Goal: Task Accomplishment & Management: Use online tool/utility

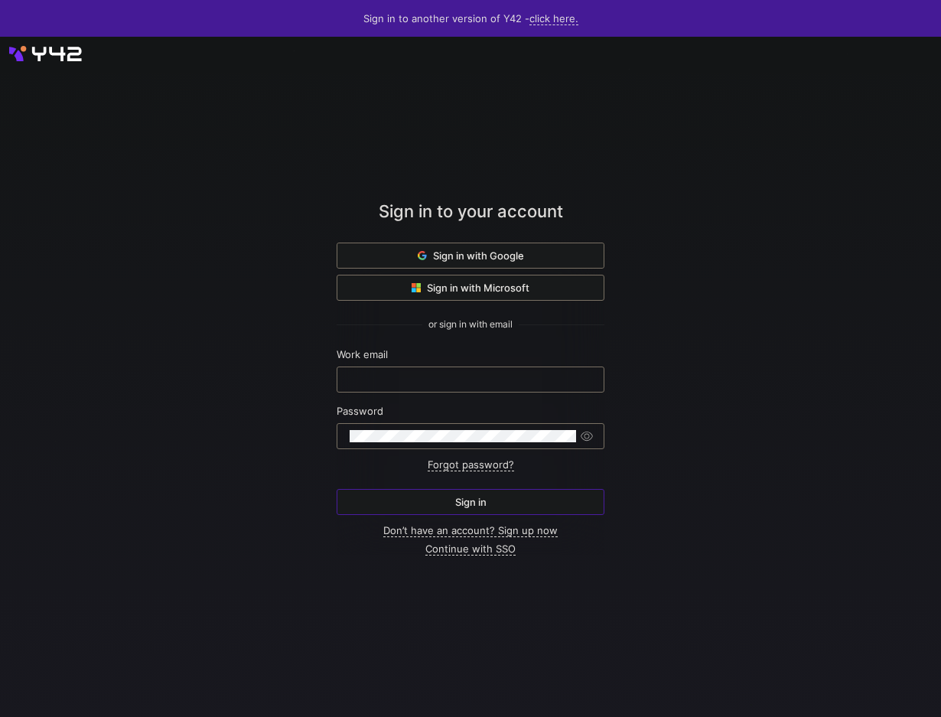
click at [397, 256] on span at bounding box center [470, 255] width 266 height 24
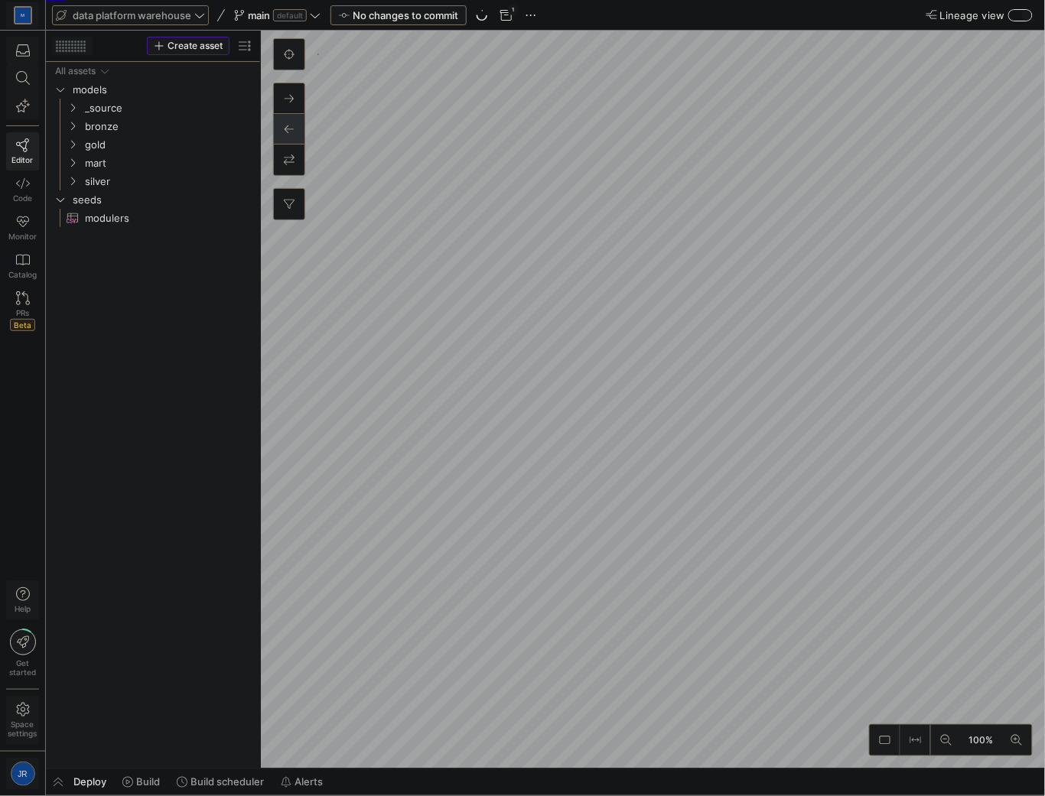
click at [176, 19] on span "data platform warehouse" at bounding box center [132, 15] width 119 height 12
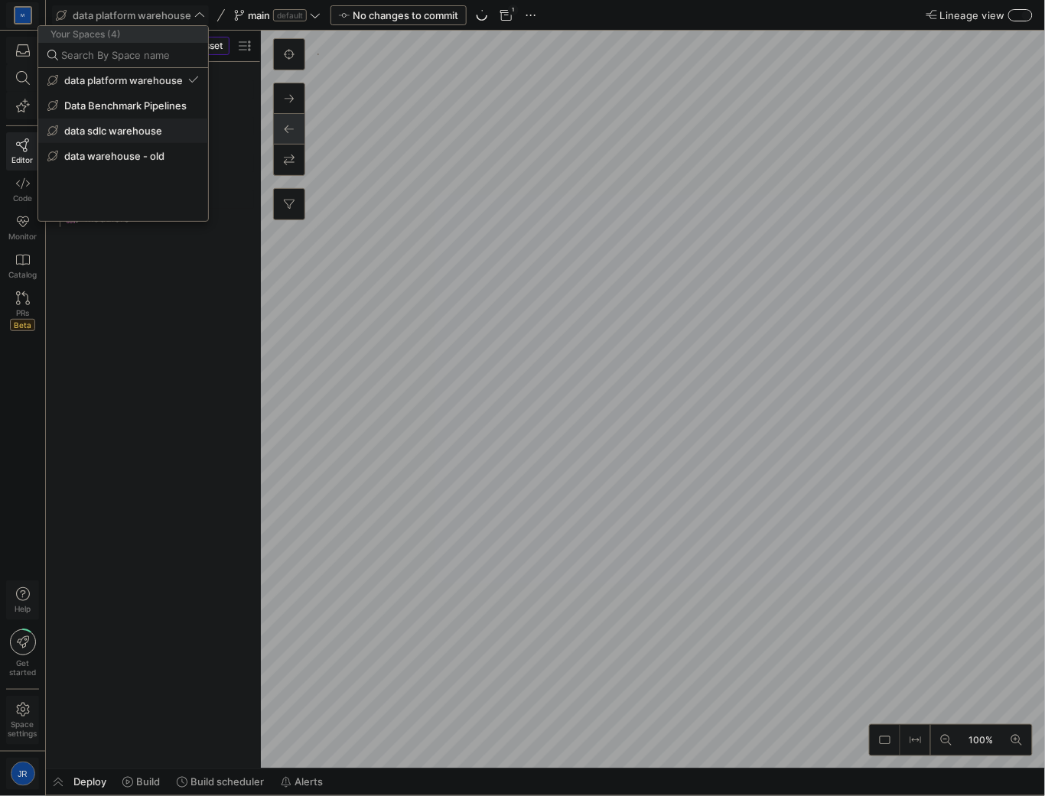
click at [131, 133] on span "data sdlc warehouse" at bounding box center [113, 131] width 98 height 12
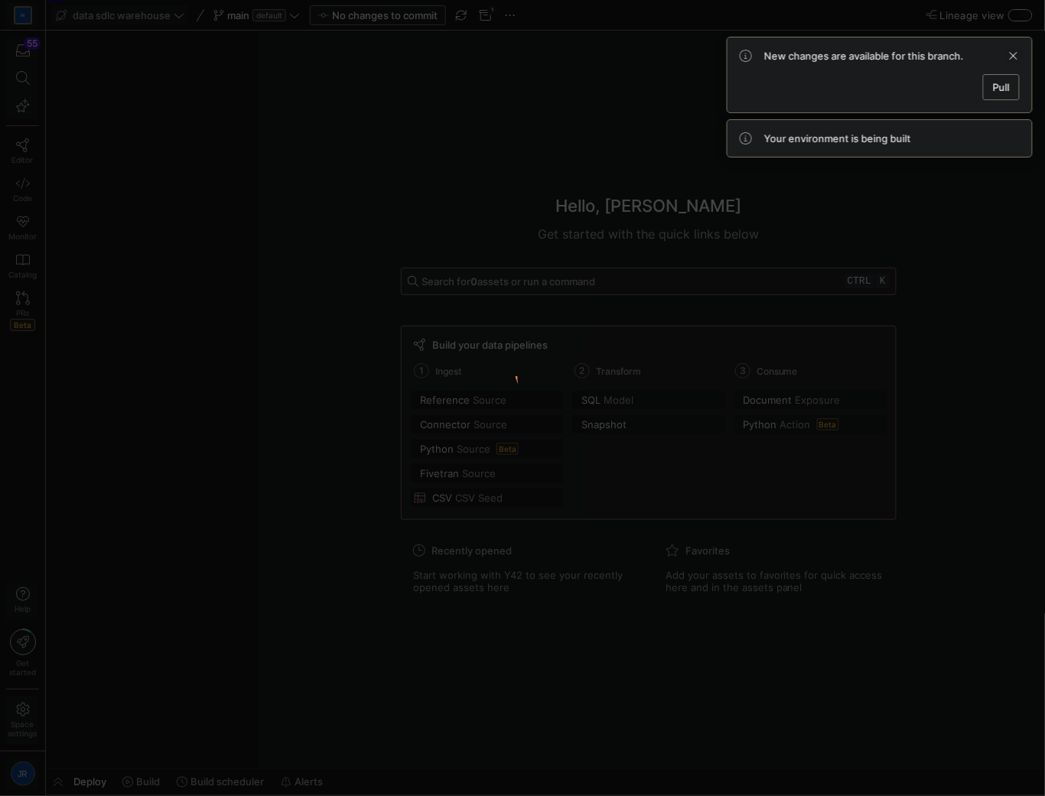
click at [1017, 54] on span at bounding box center [1013, 56] width 18 height 18
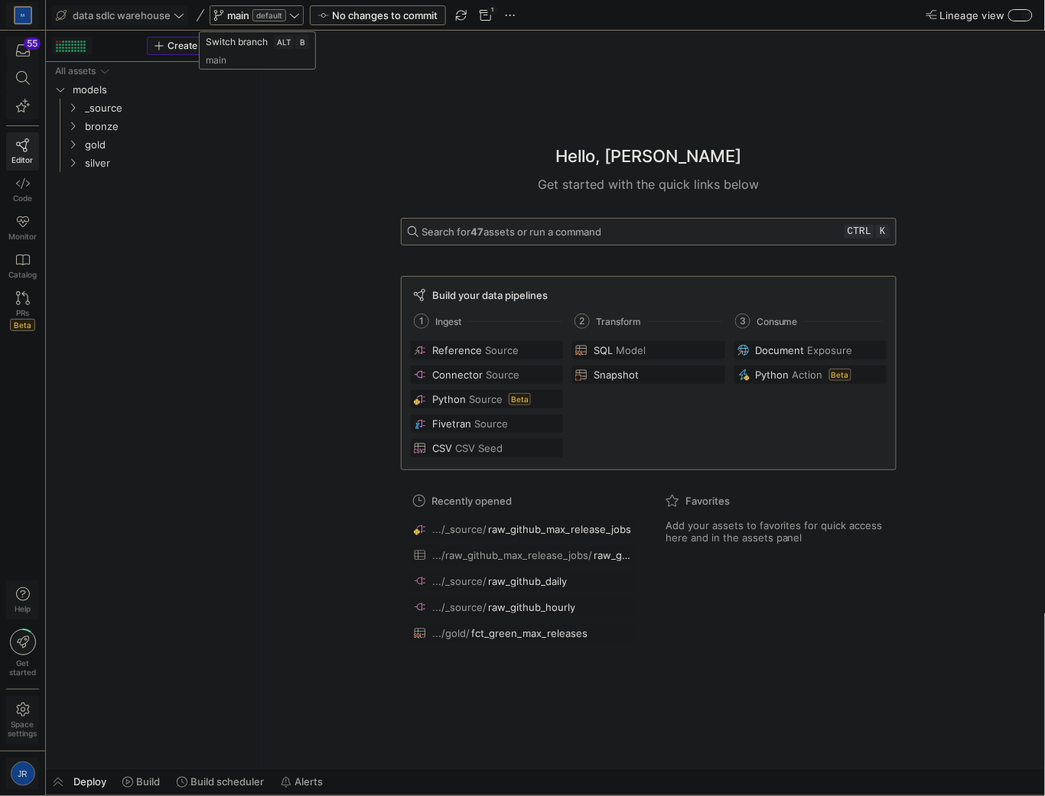
click at [234, 16] on span "main" at bounding box center [238, 15] width 22 height 12
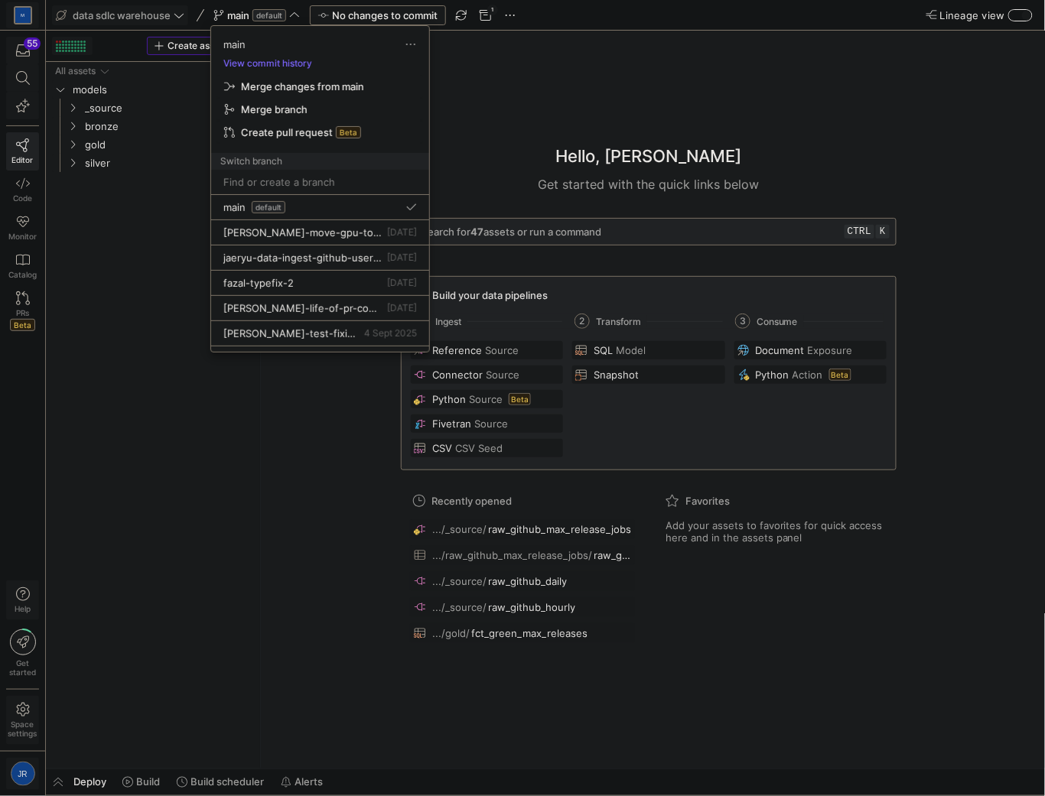
click at [253, 23] on div at bounding box center [522, 398] width 1045 height 796
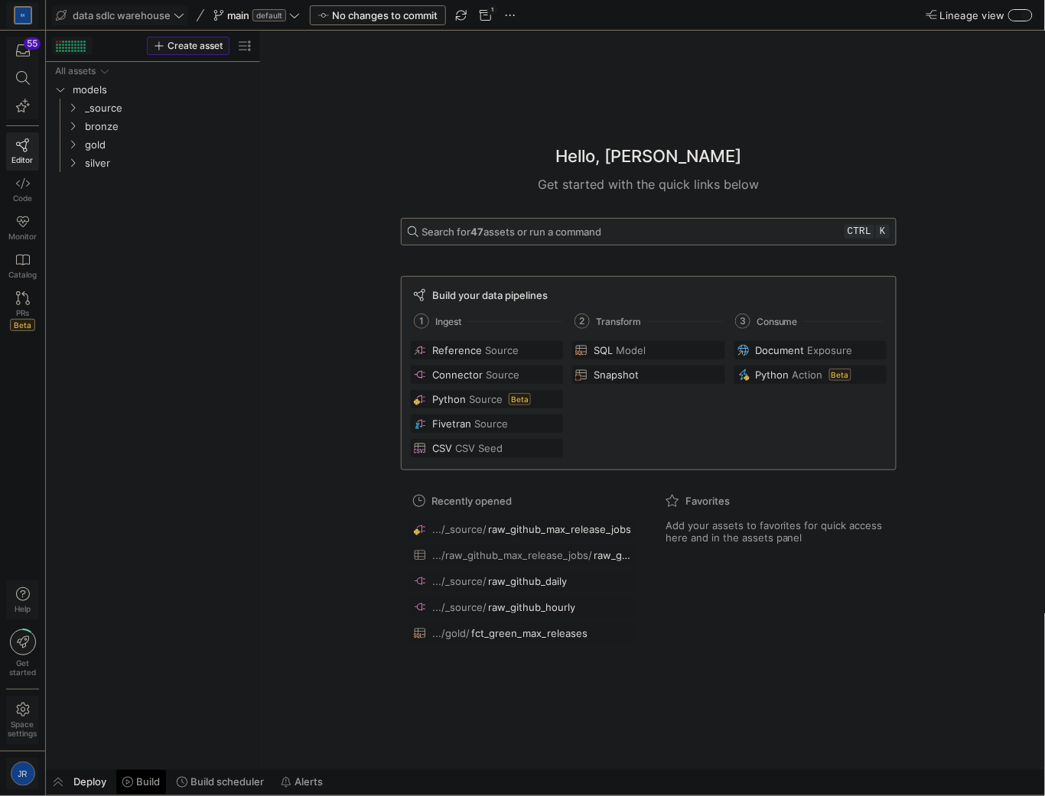
click at [147, 782] on span "Build" at bounding box center [148, 782] width 24 height 12
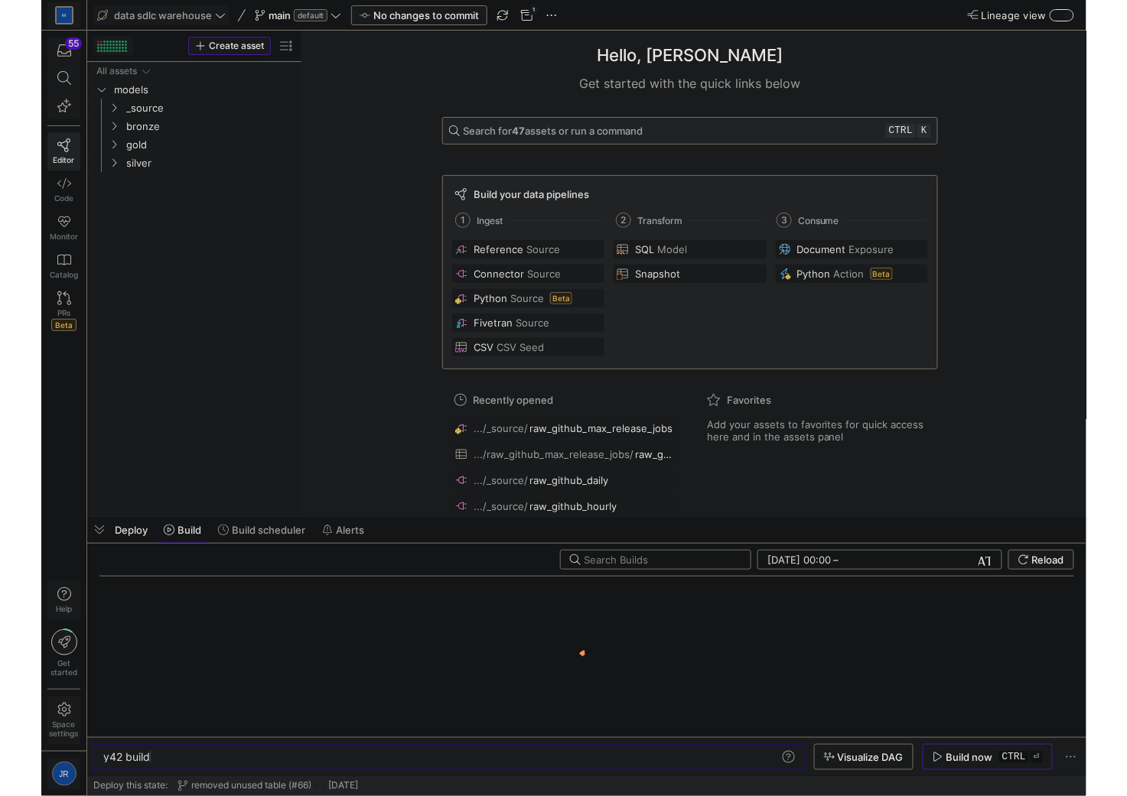
scroll to position [0, 46]
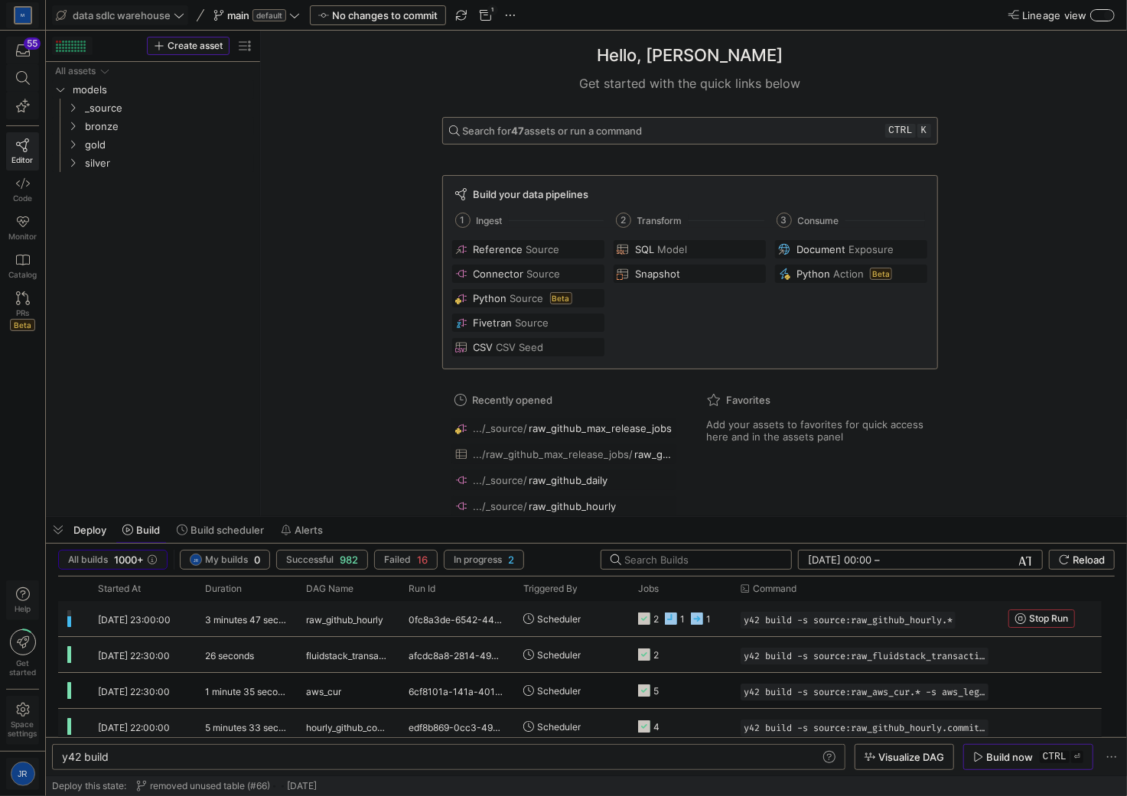
click at [520, 616] on div "Scheduler" at bounding box center [571, 618] width 115 height 35
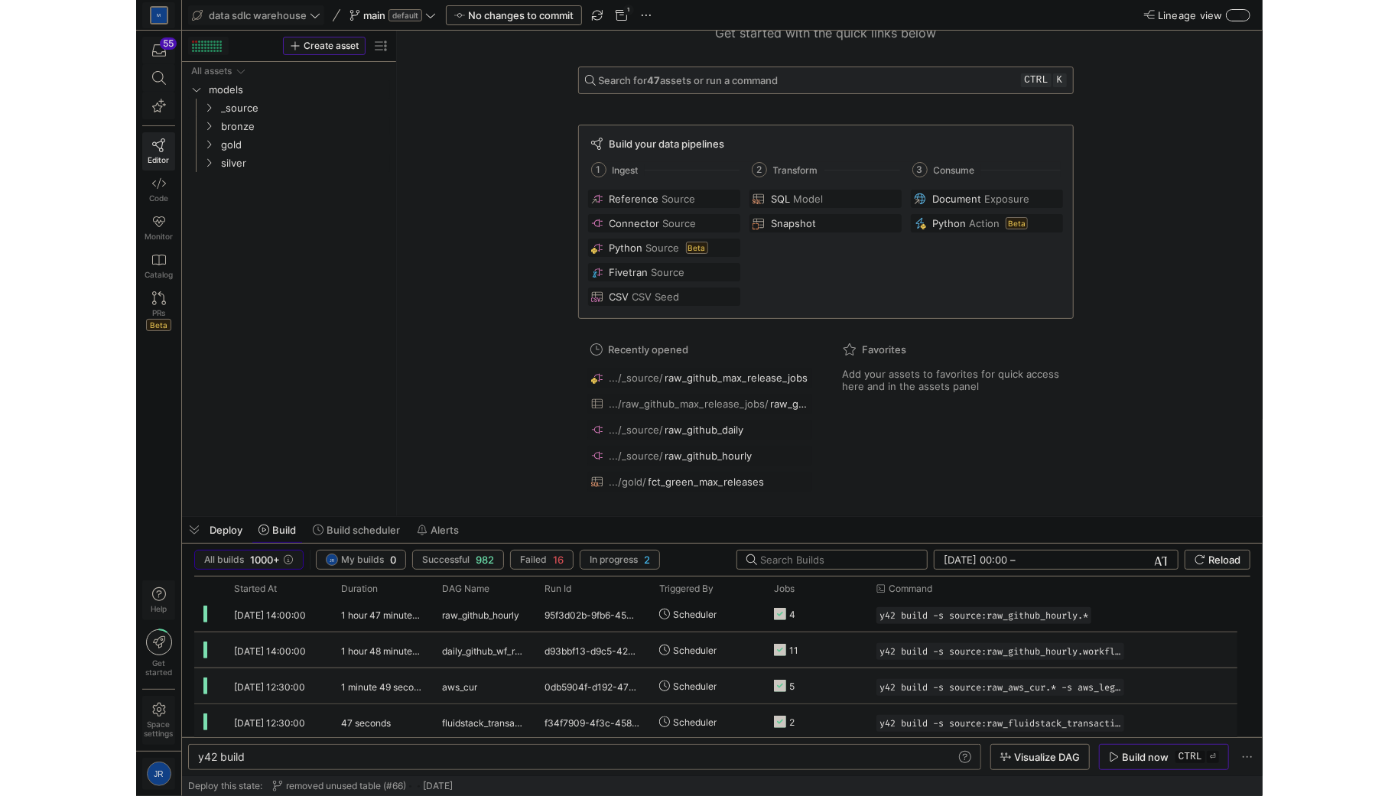
scroll to position [815, 0]
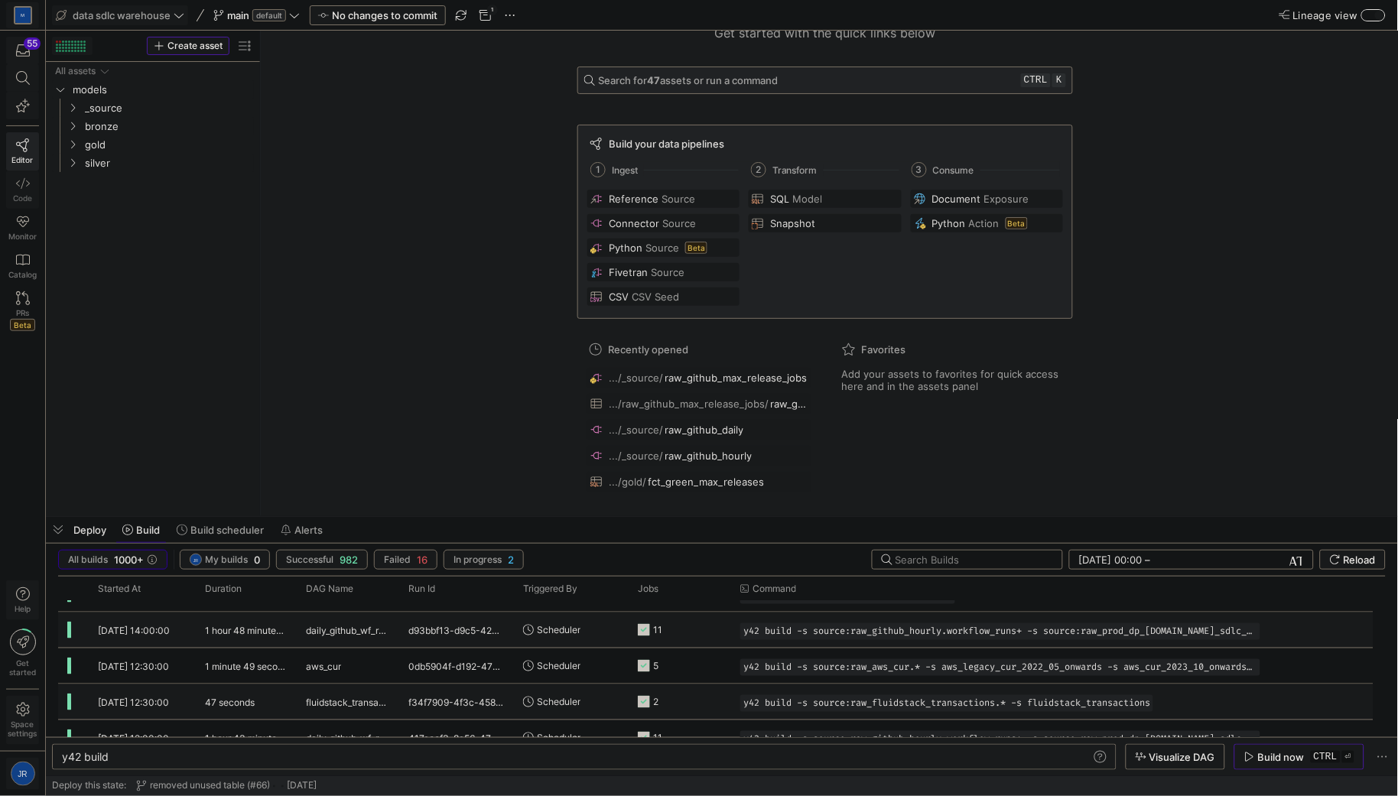
click at [24, 188] on icon at bounding box center [23, 184] width 14 height 14
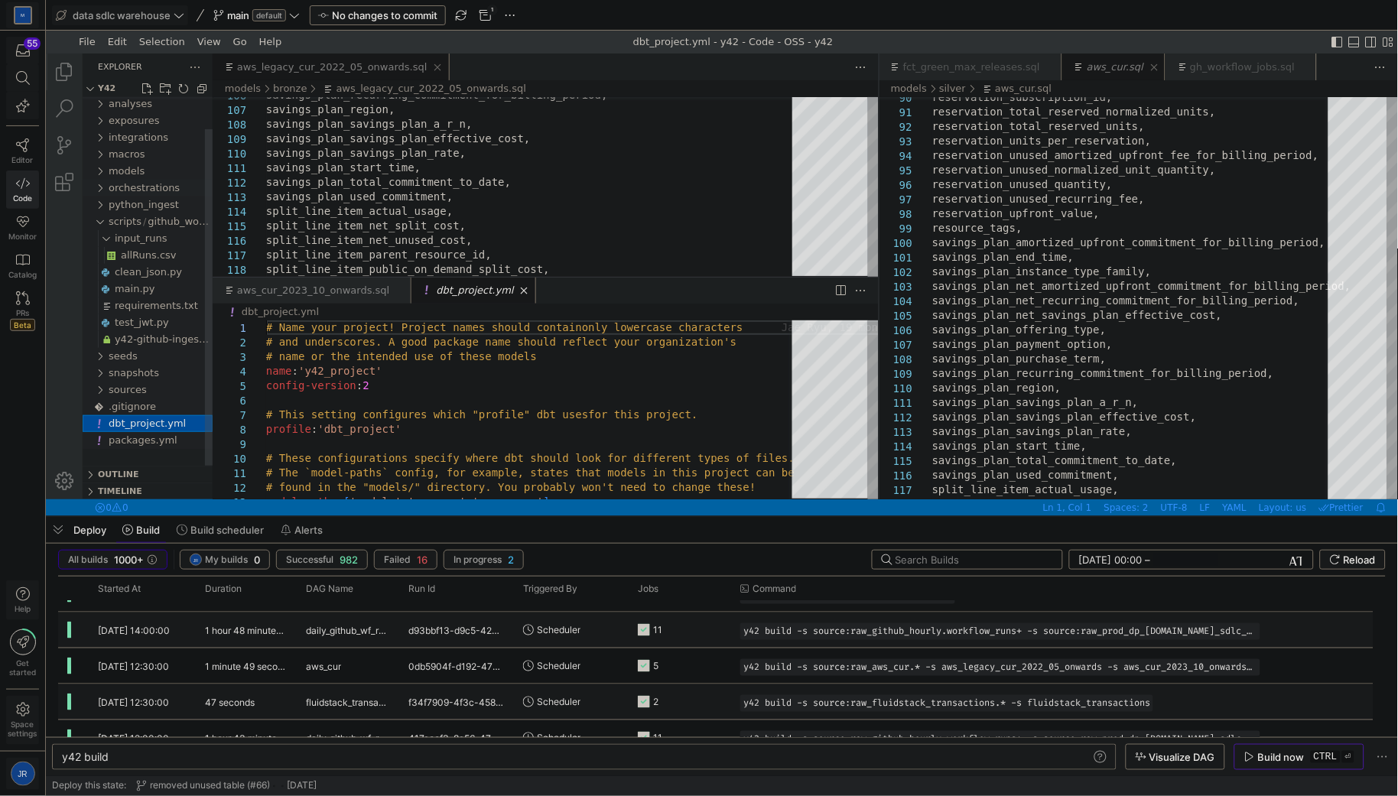
click at [140, 186] on span "orchestrations" at bounding box center [143, 186] width 71 height 11
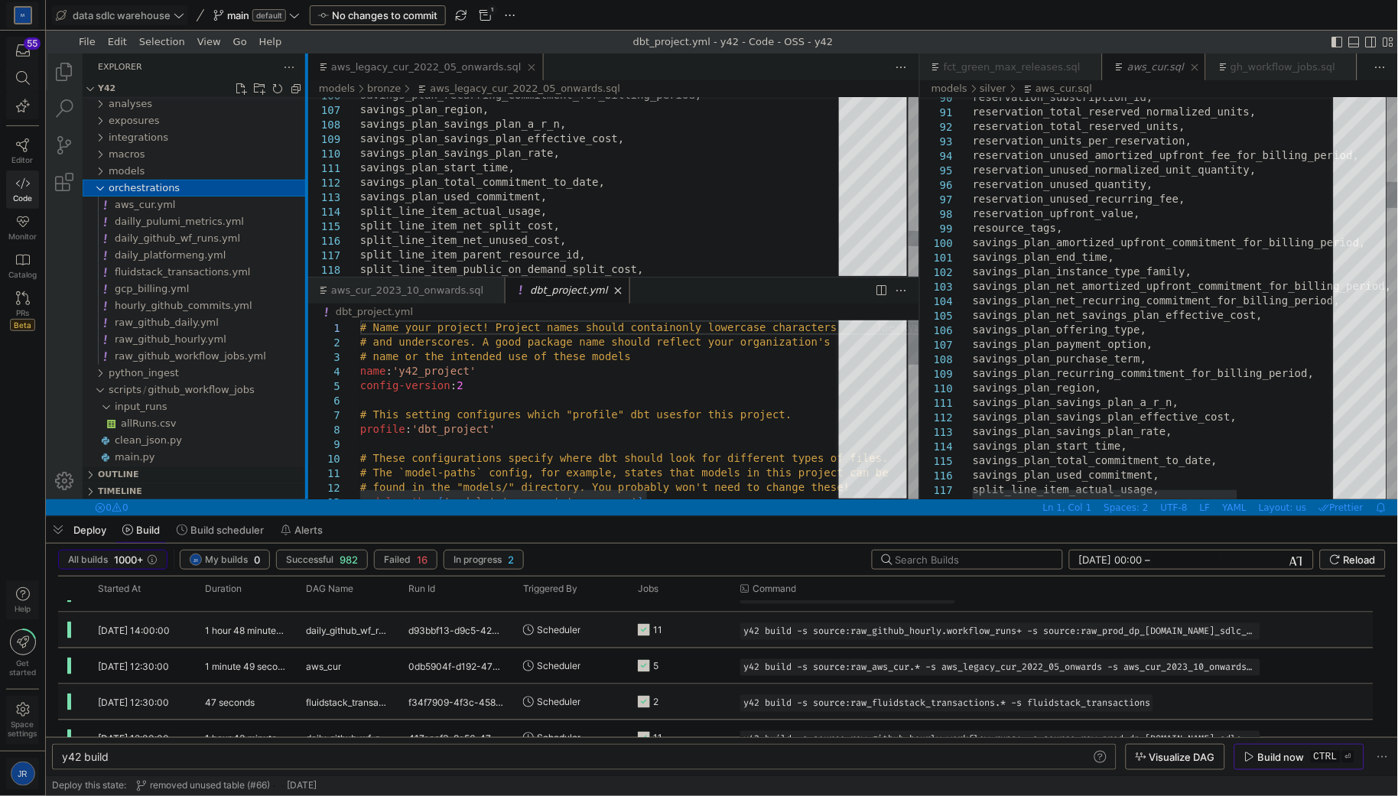
drag, startPoint x: 211, startPoint y: 230, endPoint x: 305, endPoint y: 236, distance: 94.3
click at [305, 236] on div at bounding box center [305, 276] width 3 height 446
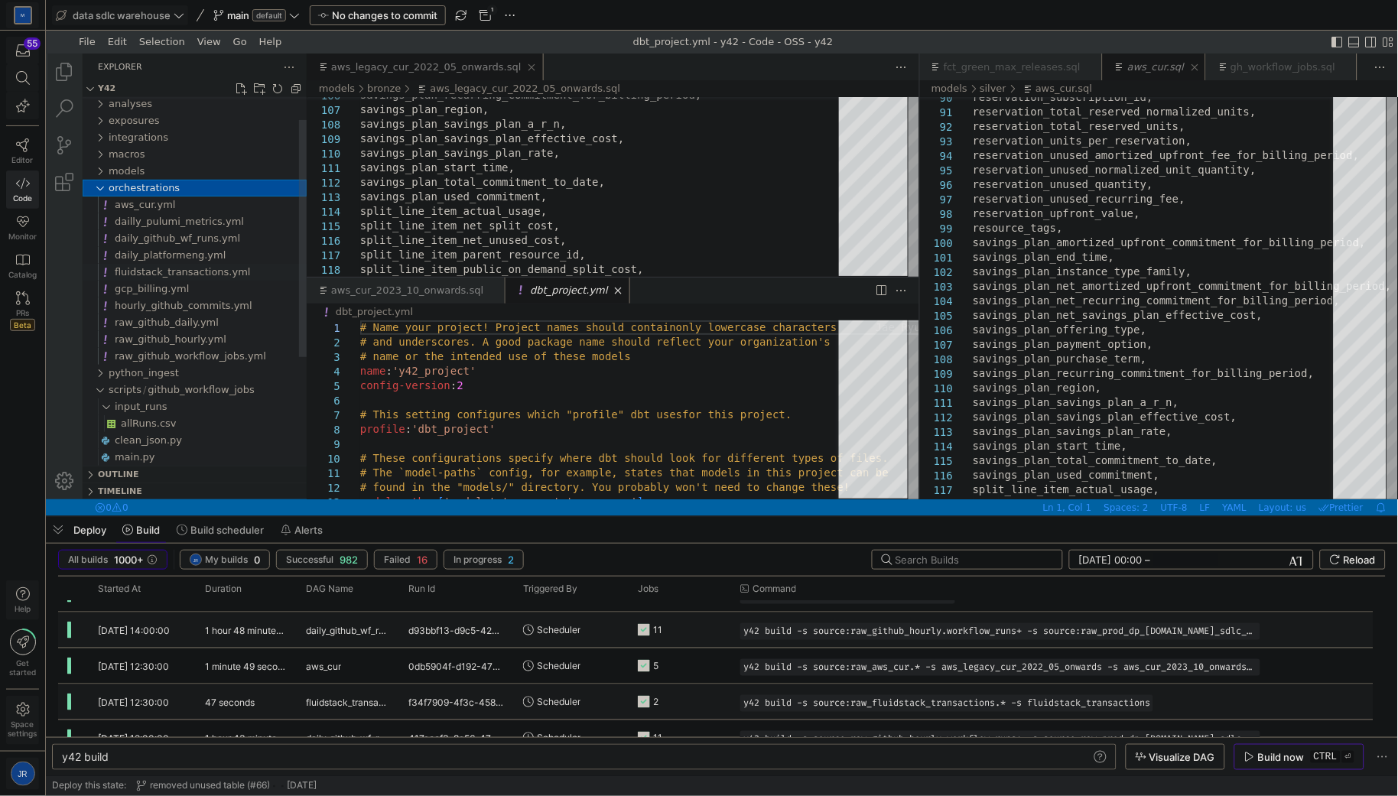
click at [212, 270] on span "fluidstack_transactions.yml" at bounding box center [182, 270] width 136 height 11
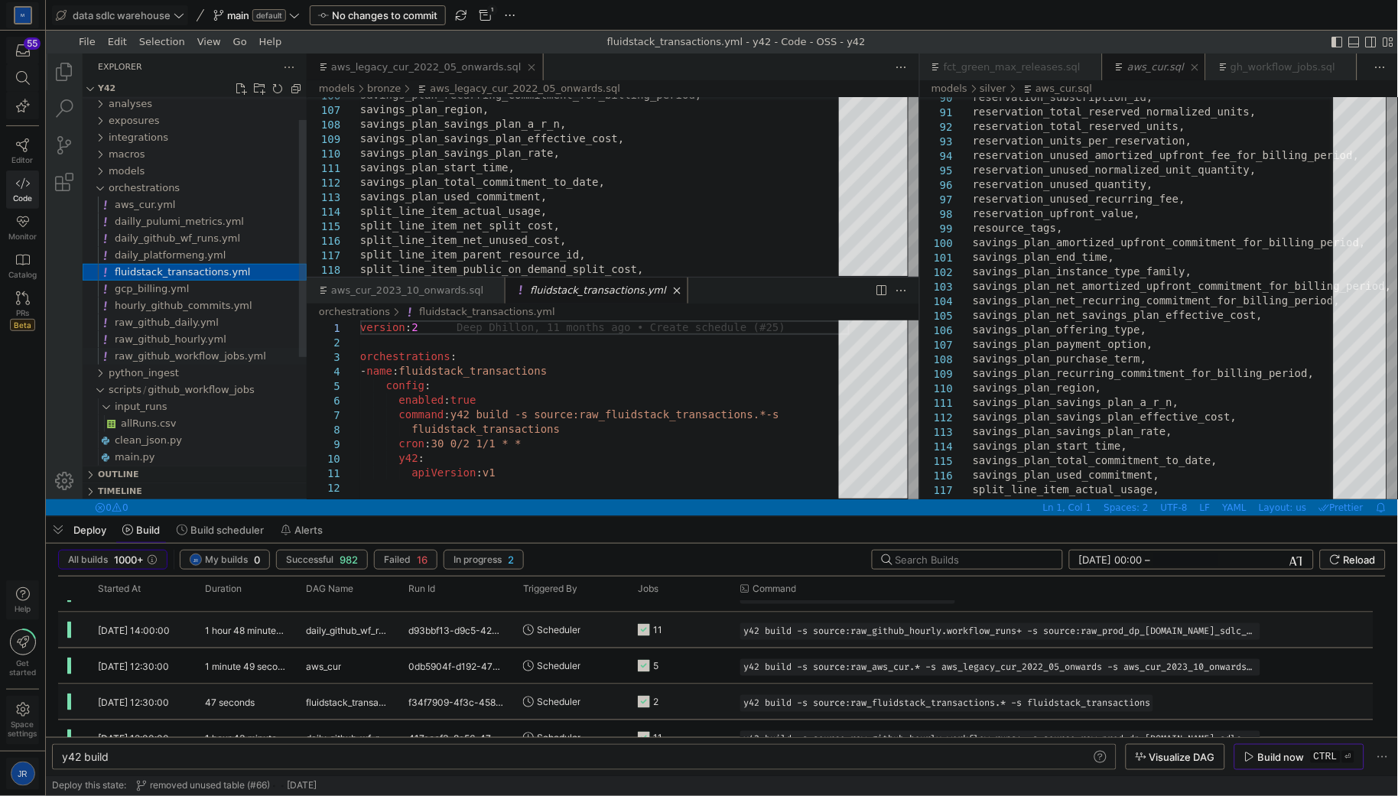
click at [188, 357] on span "raw_github_workflow_jobs.yml" at bounding box center [189, 355] width 151 height 11
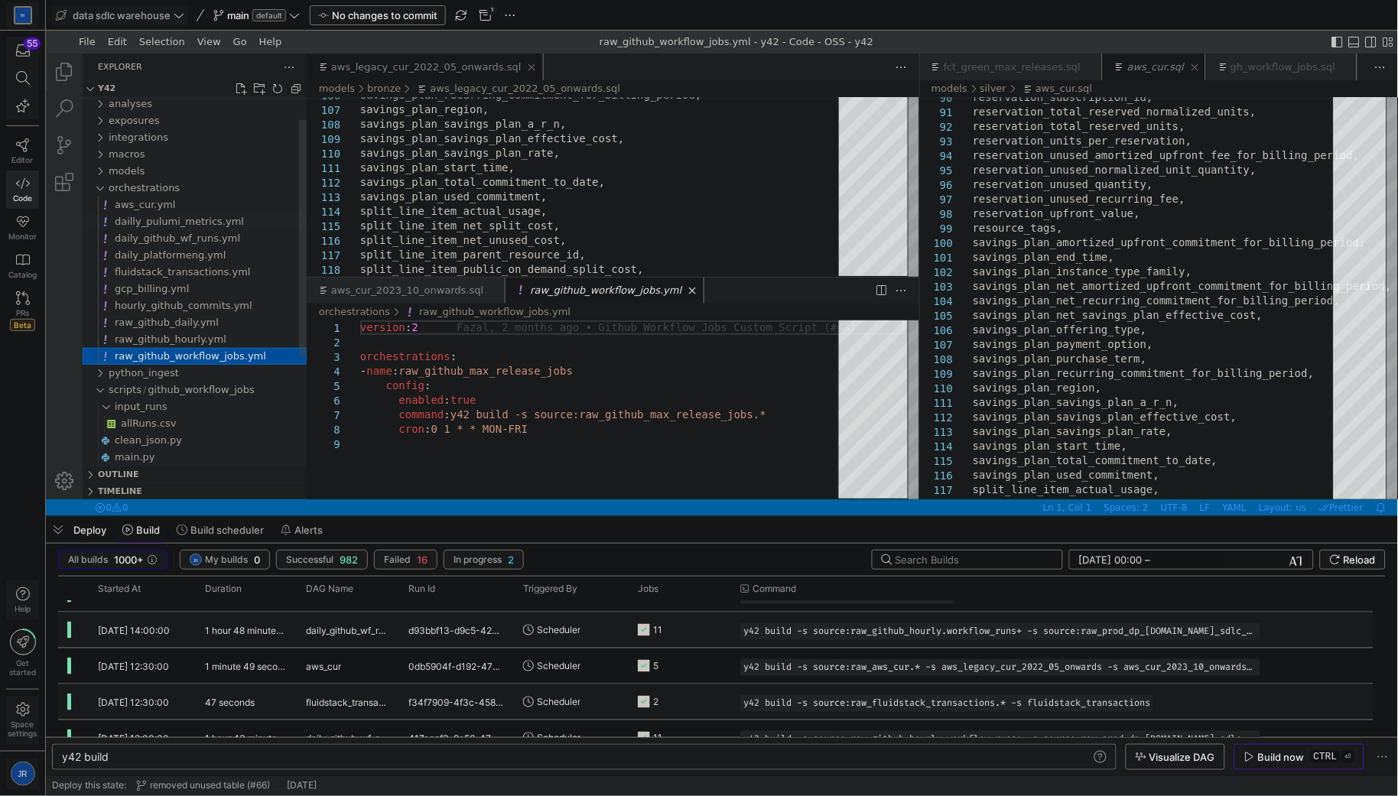
click at [181, 222] on span "dailly_pulumi_metrics.yml" at bounding box center [178, 220] width 129 height 11
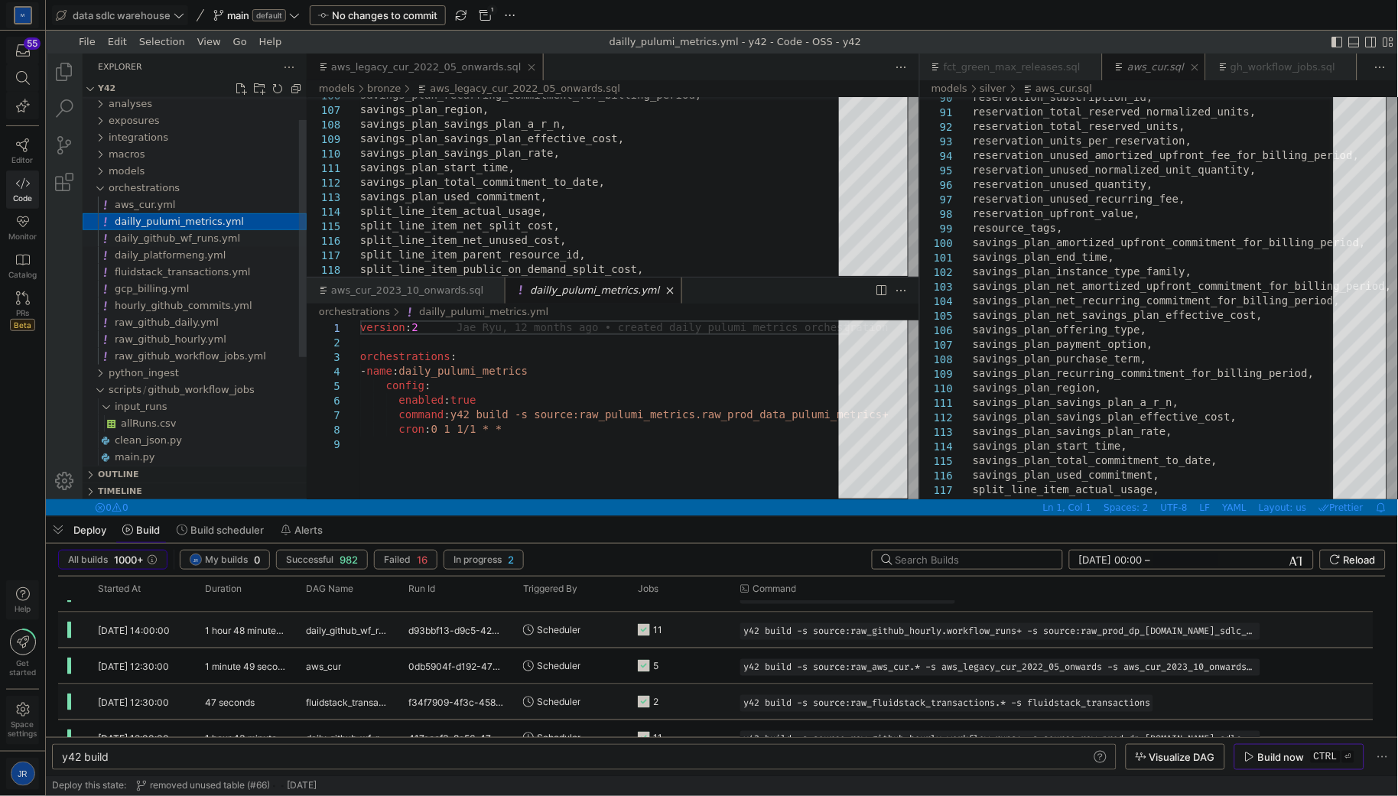
click at [168, 239] on span "daily_github_wf_runs.yml" at bounding box center [176, 237] width 125 height 11
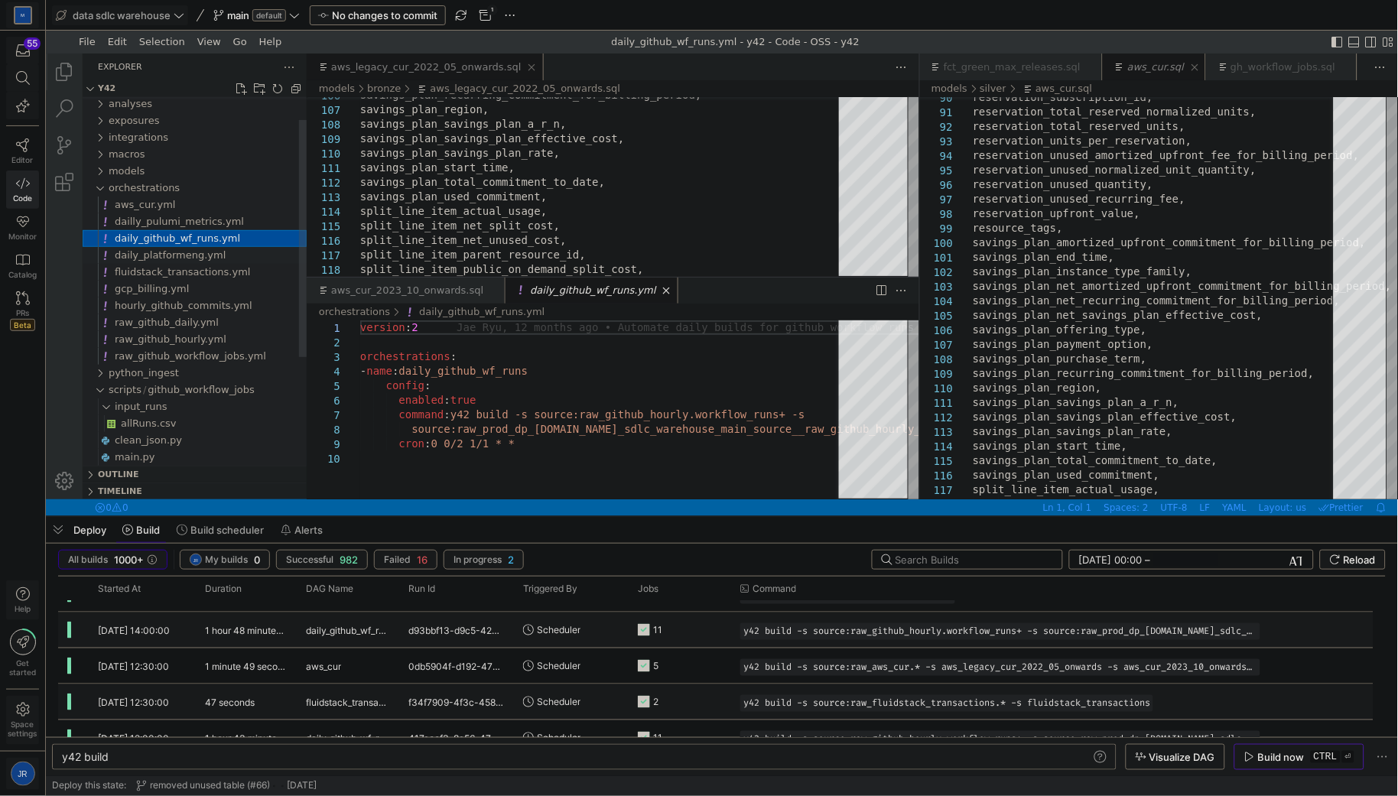
click at [160, 257] on span "daily_platformeng.yml" at bounding box center [169, 254] width 111 height 11
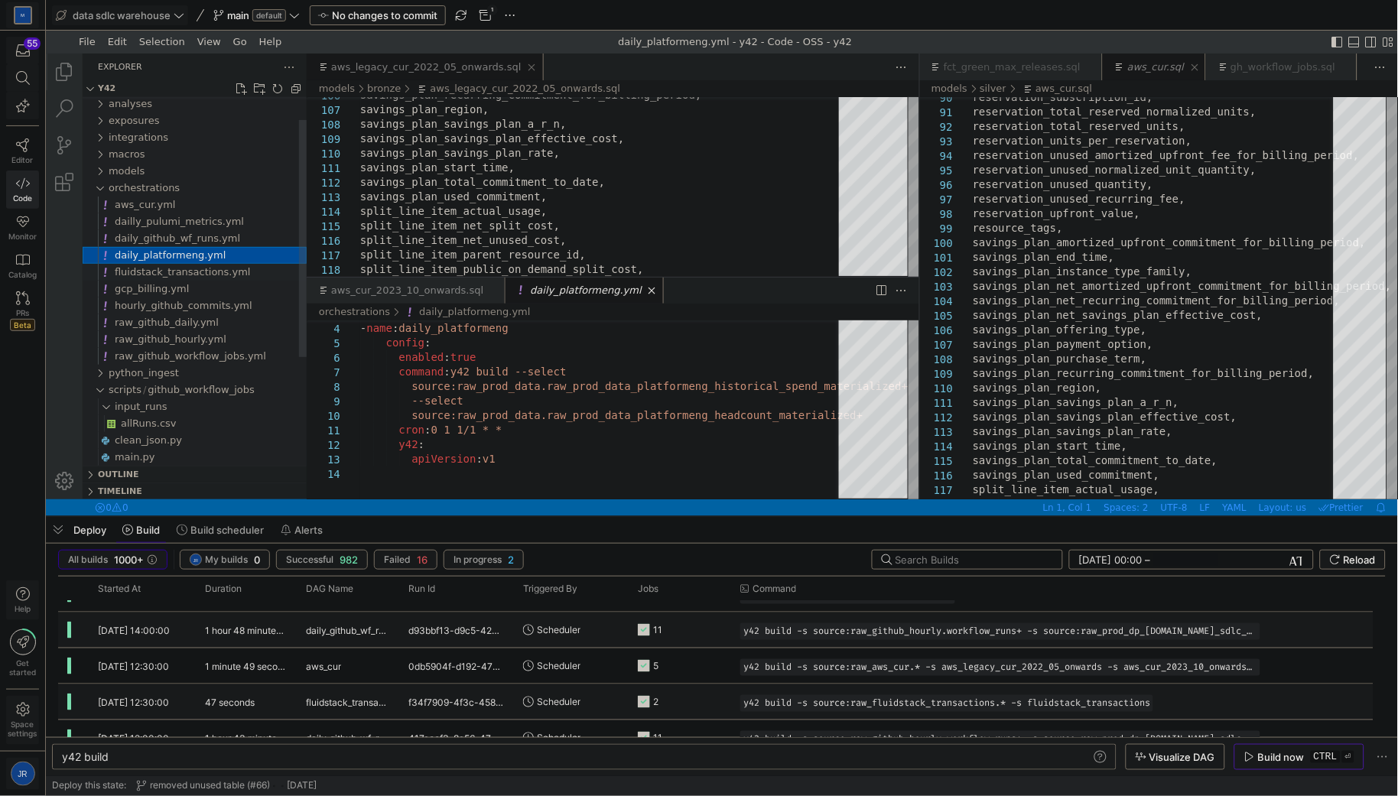
click at [190, 273] on span "fluidstack_transactions.yml" at bounding box center [182, 270] width 136 height 11
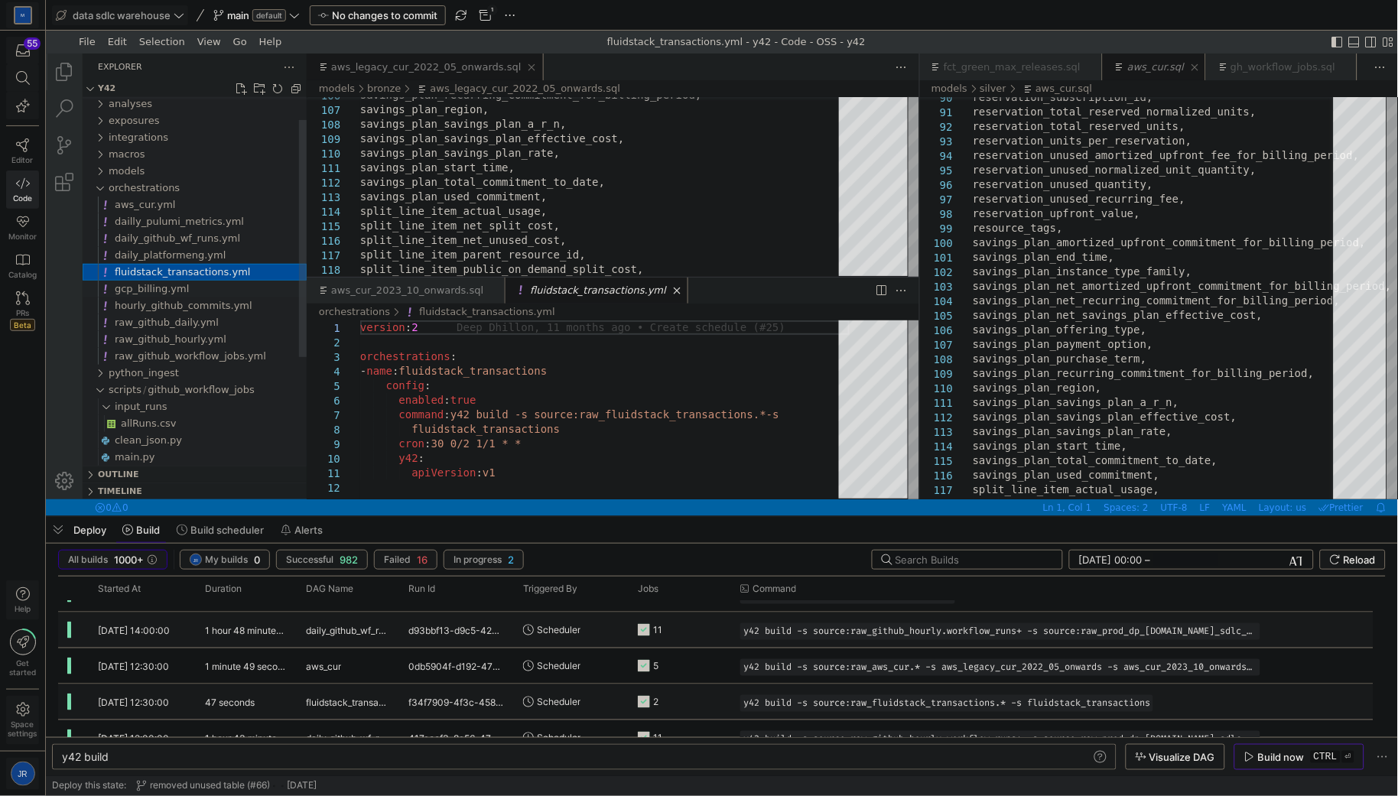
click at [173, 292] on span "gcp_billing.yml" at bounding box center [151, 287] width 74 height 11
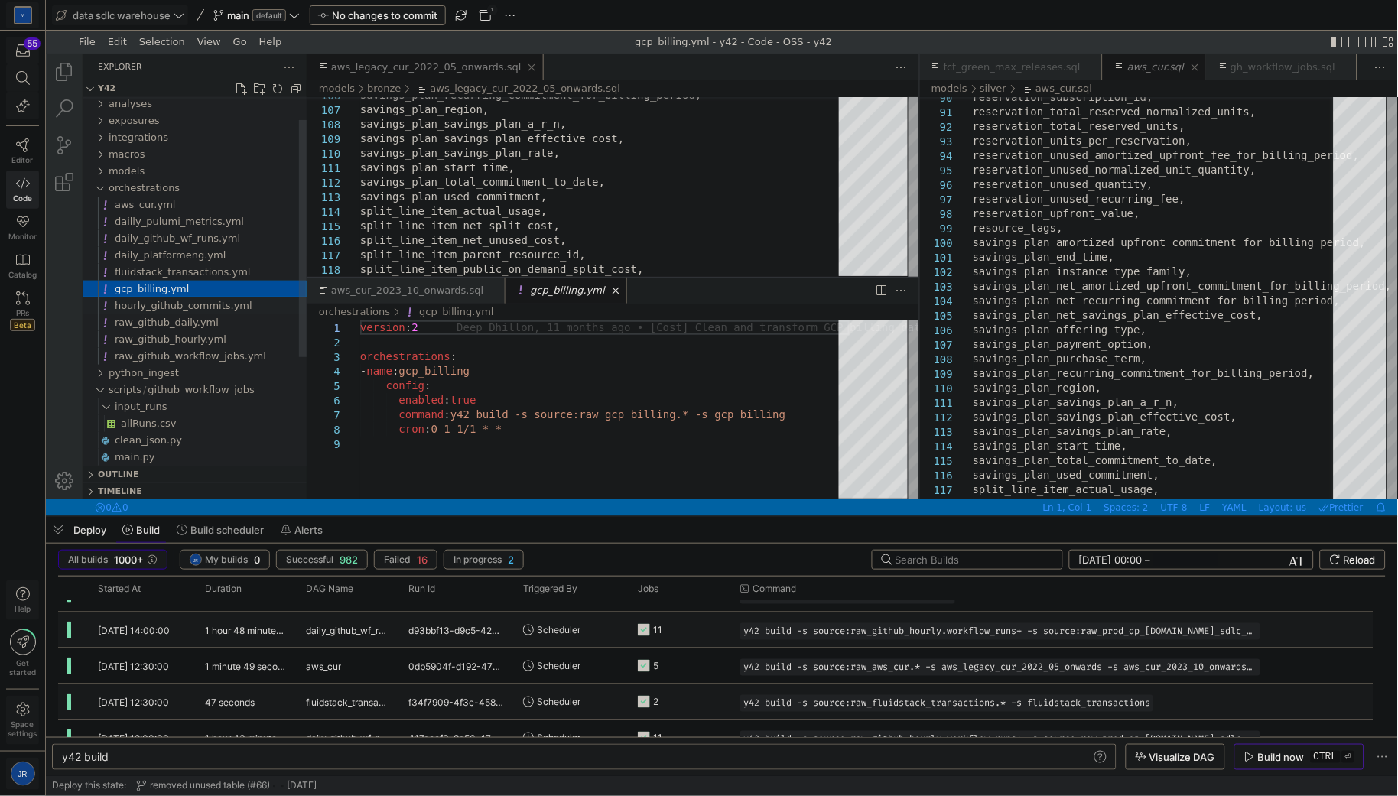
click at [173, 310] on span "hourly_github_commits.yml" at bounding box center [183, 304] width 138 height 11
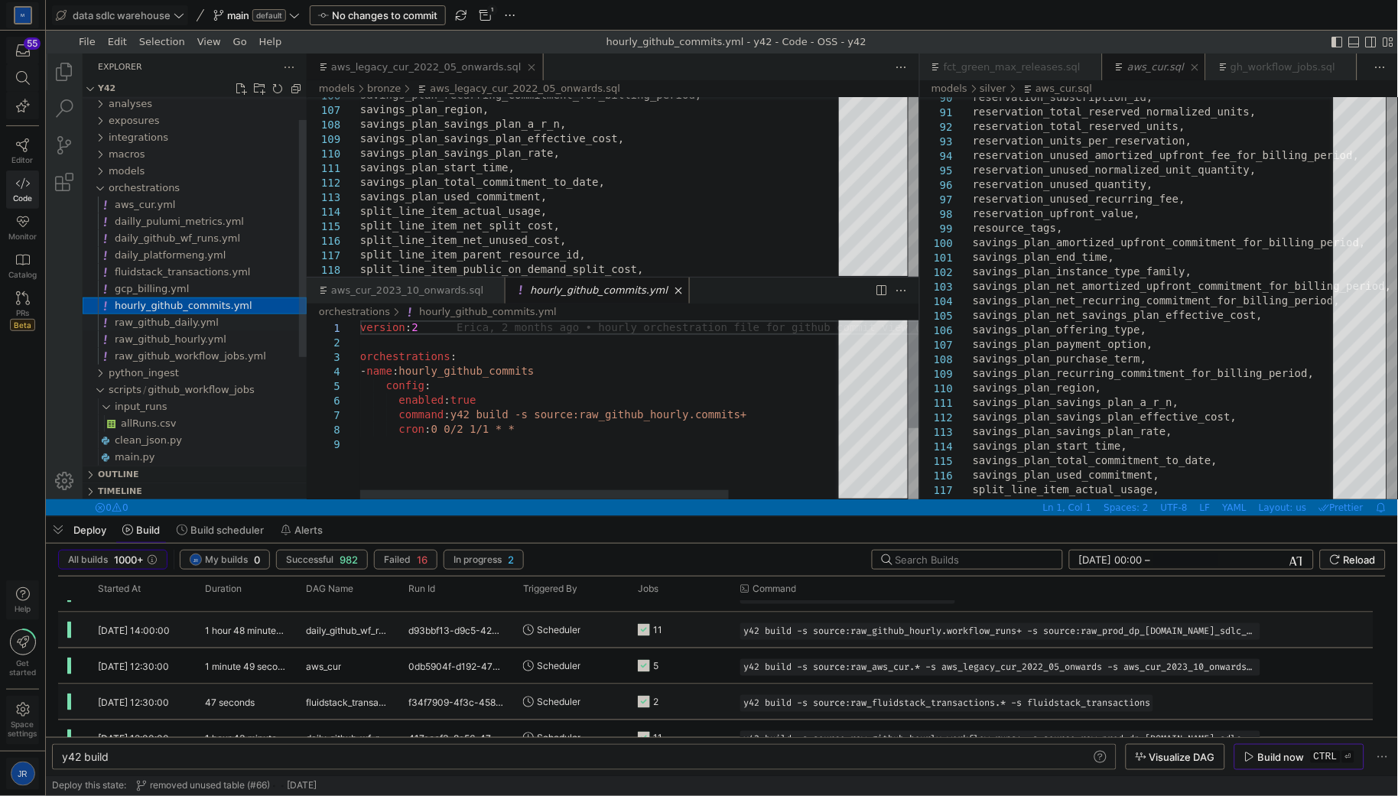
click at [164, 328] on div "raw_github_daily.yml" at bounding box center [210, 322] width 192 height 17
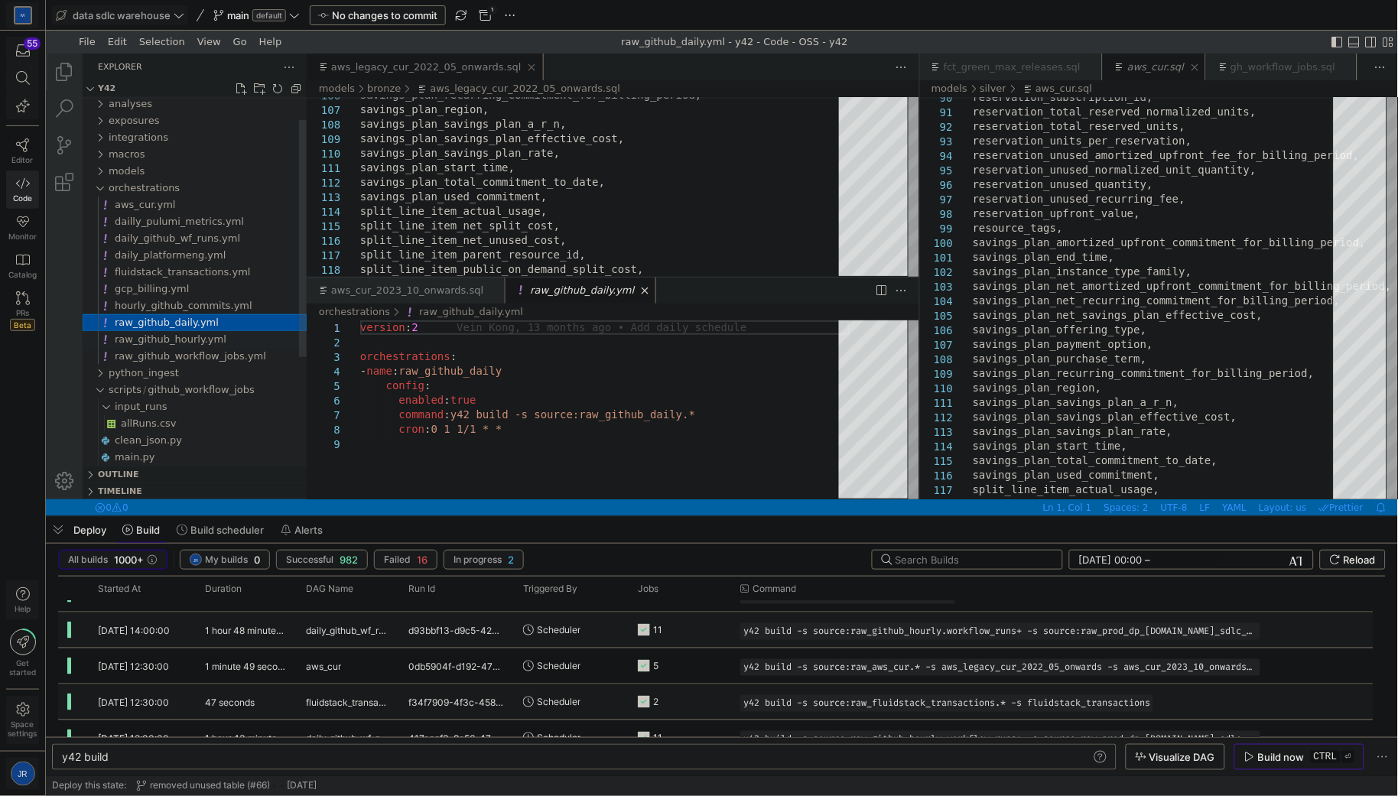
click at [161, 339] on span "raw_github_hourly.yml" at bounding box center [170, 338] width 112 height 11
click at [155, 356] on span "raw_github_workflow_jobs.yml" at bounding box center [189, 355] width 151 height 11
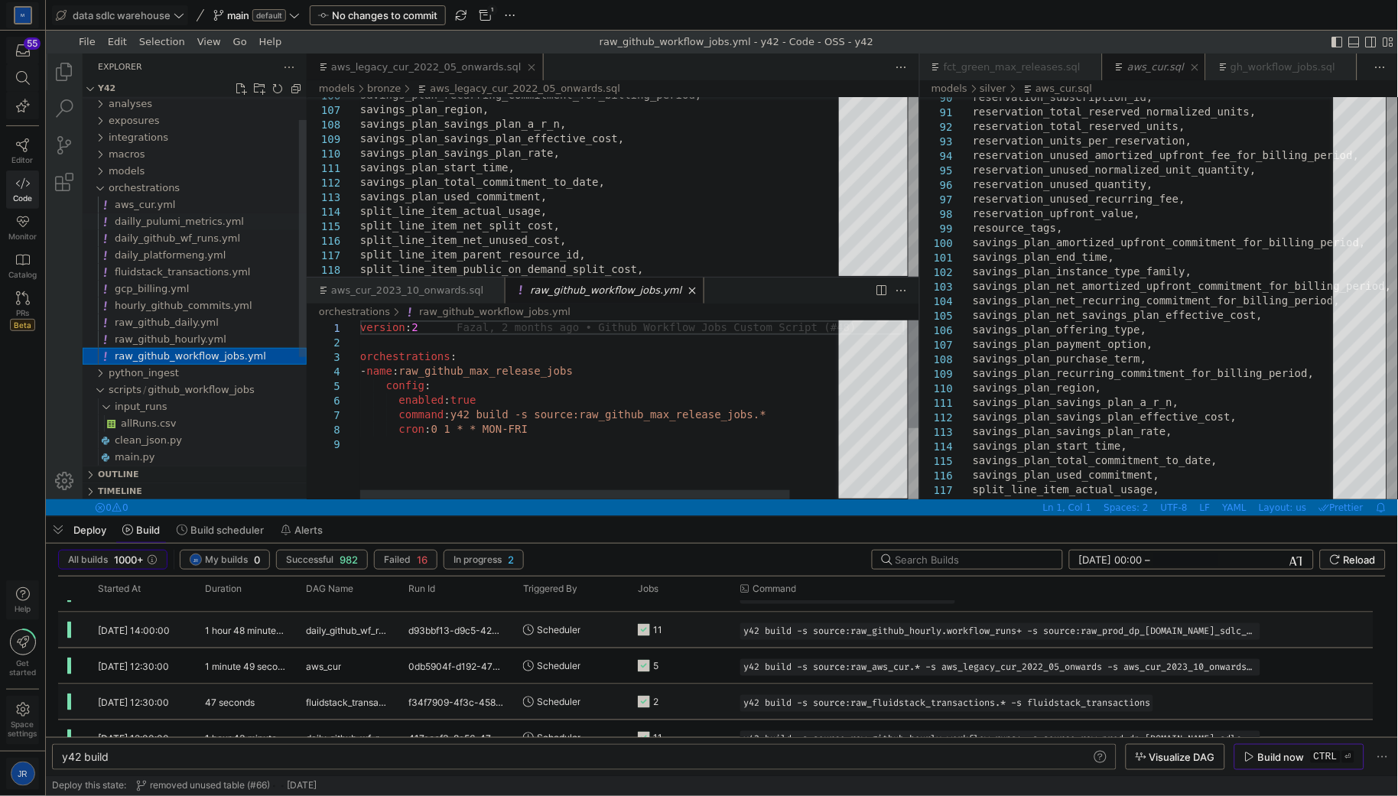
click at [200, 217] on span "dailly_pulumi_metrics.yml" at bounding box center [178, 220] width 129 height 11
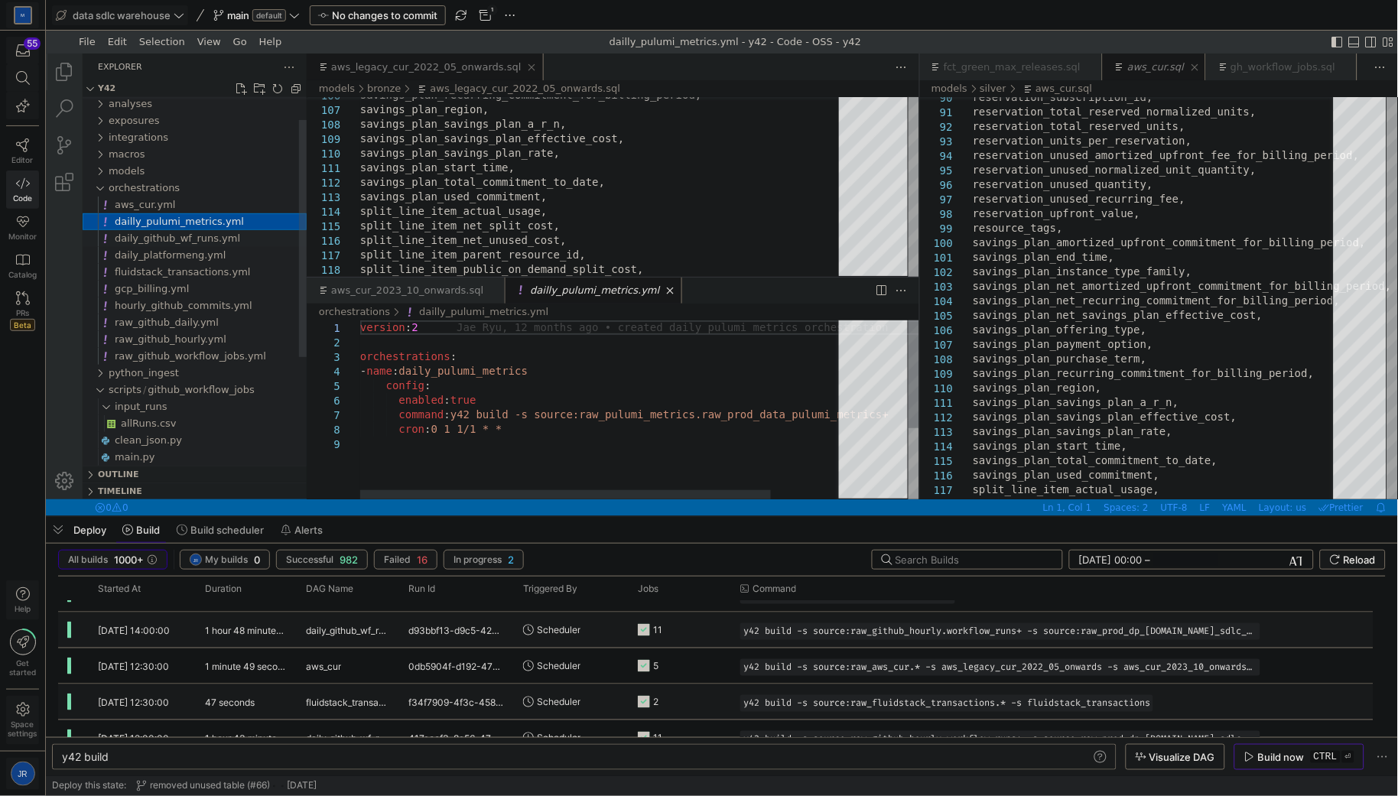
click at [181, 242] on span "daily_github_wf_runs.yml" at bounding box center [176, 237] width 125 height 11
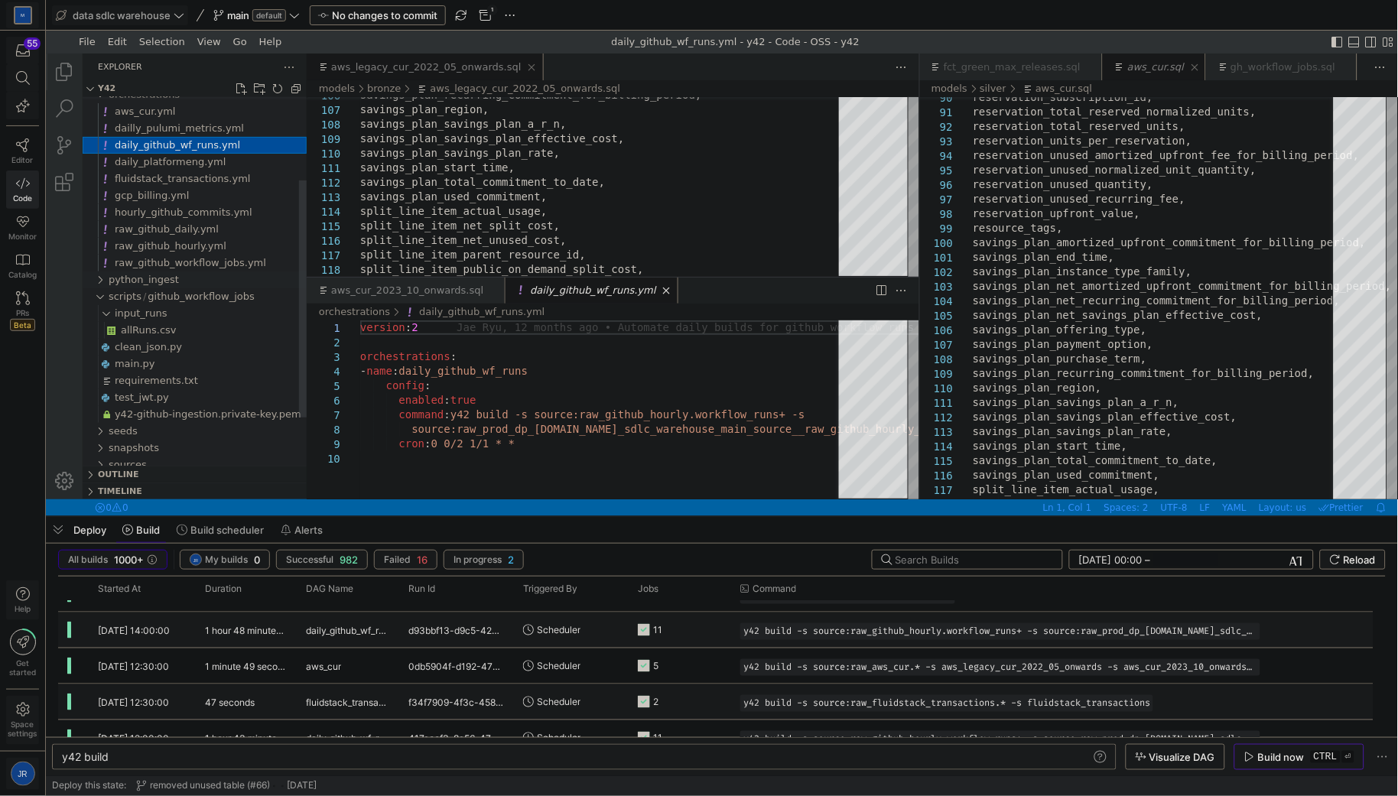
click at [170, 281] on span "python_ingest" at bounding box center [143, 278] width 70 height 11
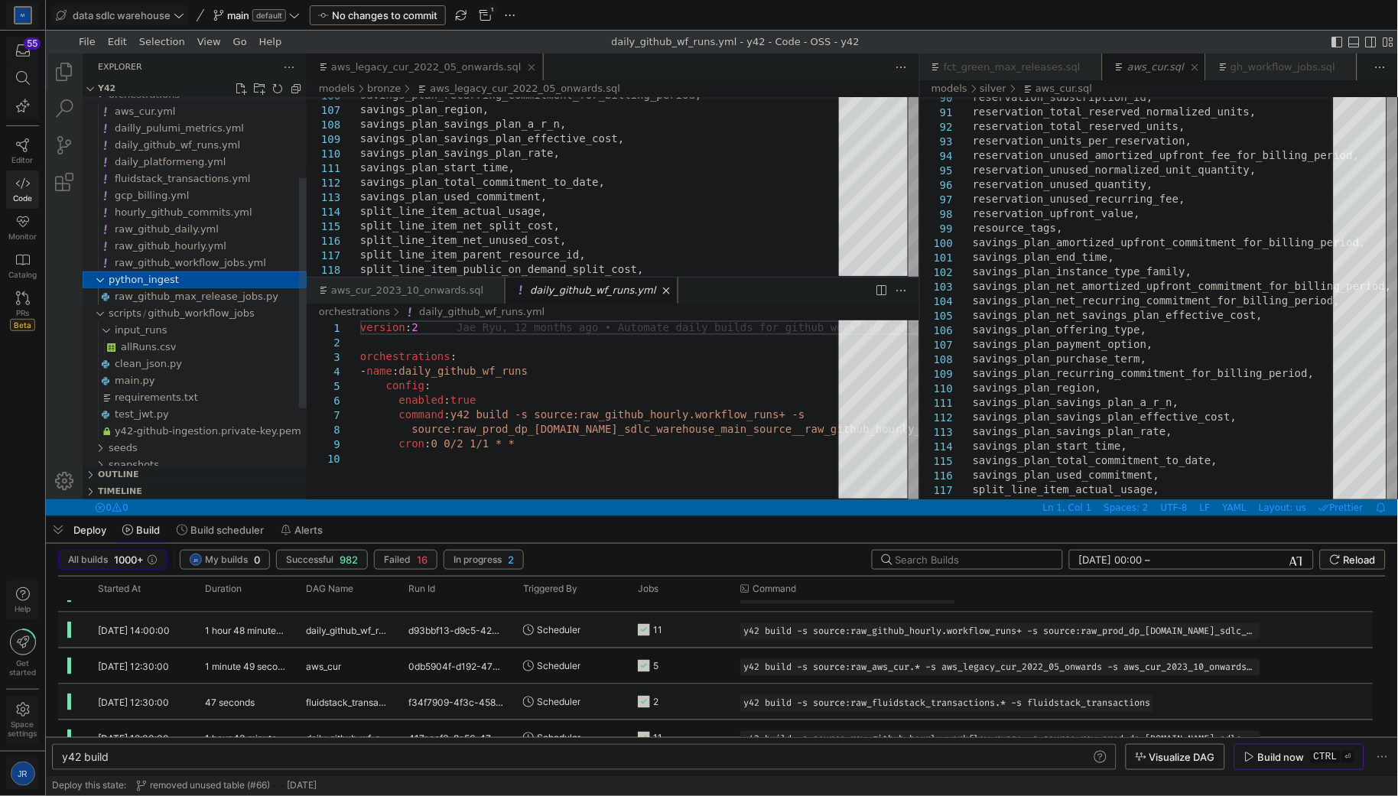
click at [171, 297] on span "raw_github_max_release_jobs.py" at bounding box center [196, 295] width 164 height 11
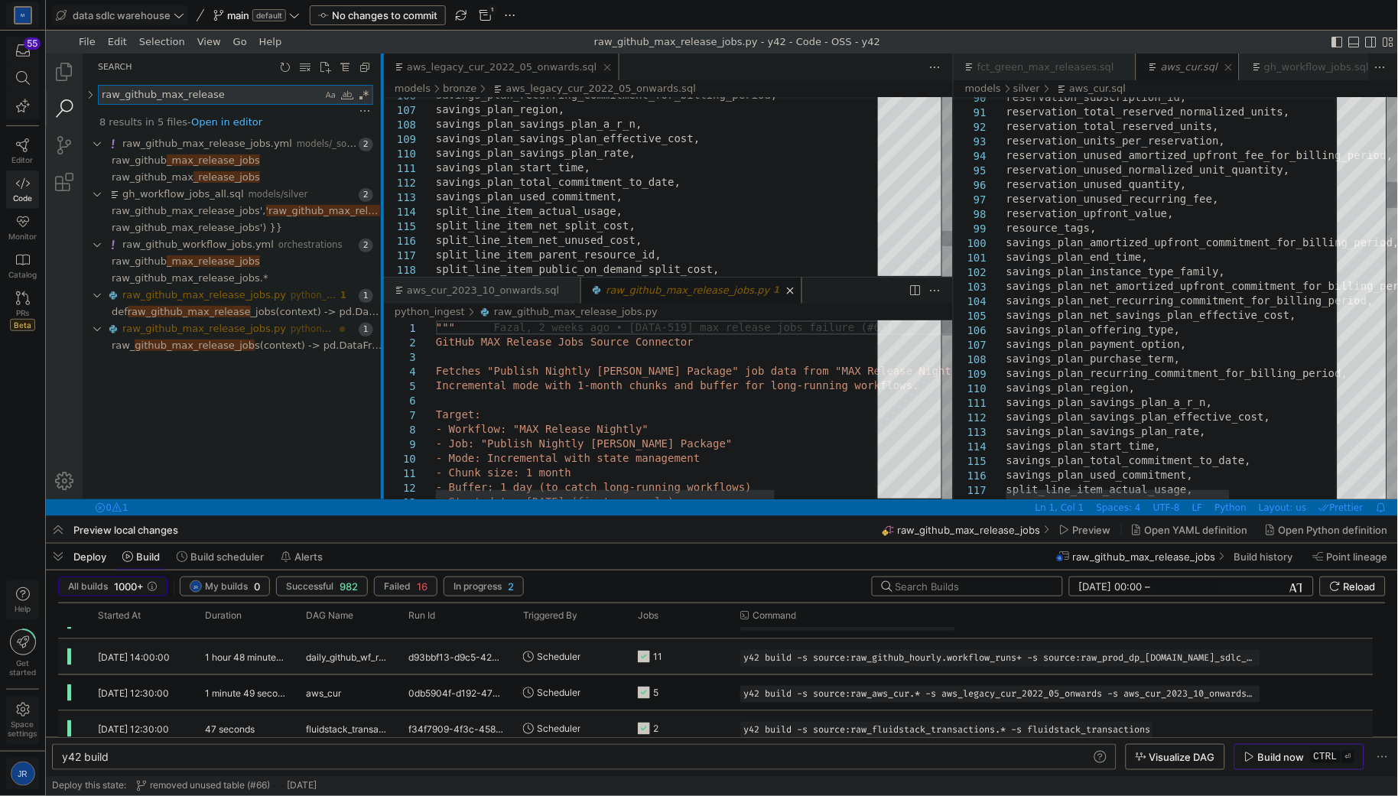
drag, startPoint x: 304, startPoint y: 246, endPoint x: 379, endPoint y: 250, distance: 75.8
click at [380, 250] on div at bounding box center [381, 276] width 3 height 446
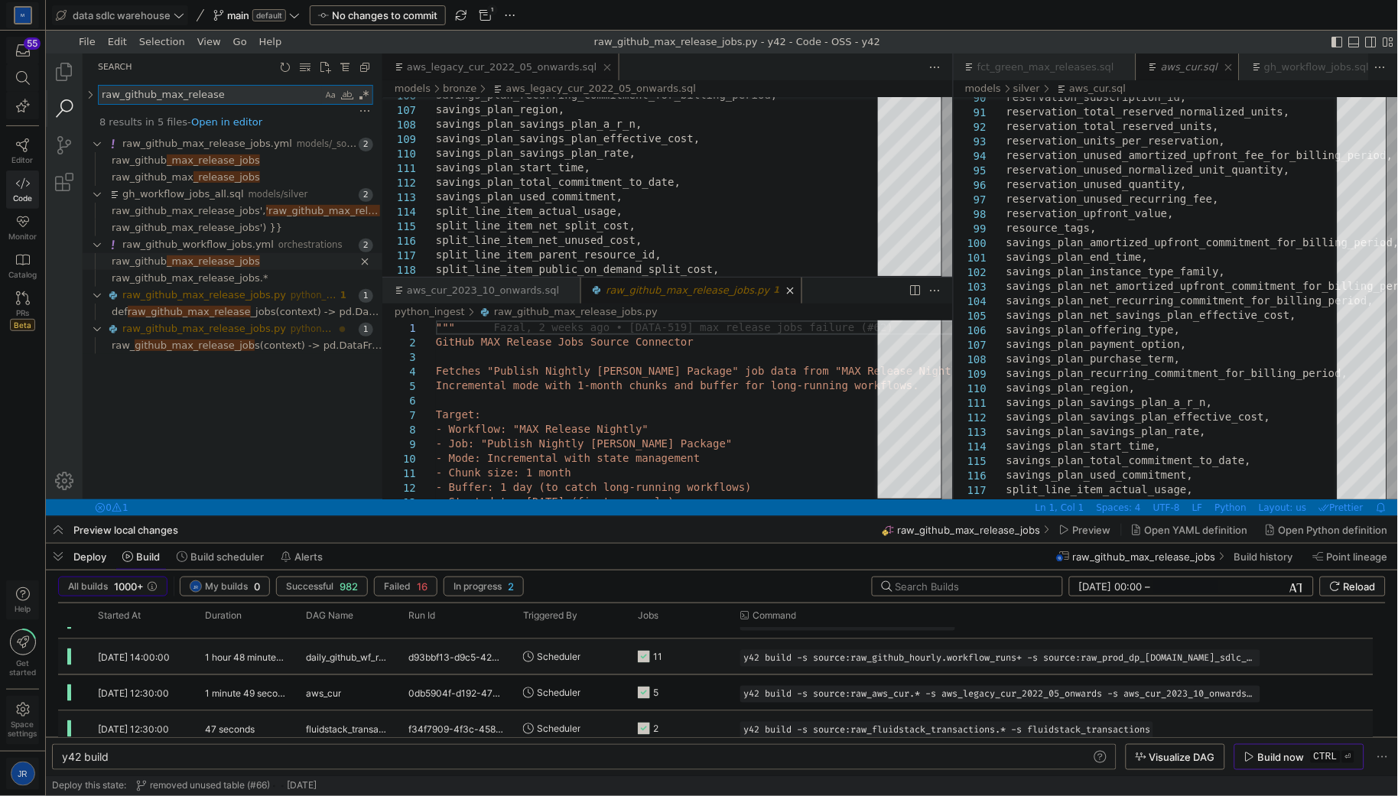
type textarea "raw_github_max_release"
click at [168, 258] on span "_max_release_jobs" at bounding box center [212, 260] width 93 height 11
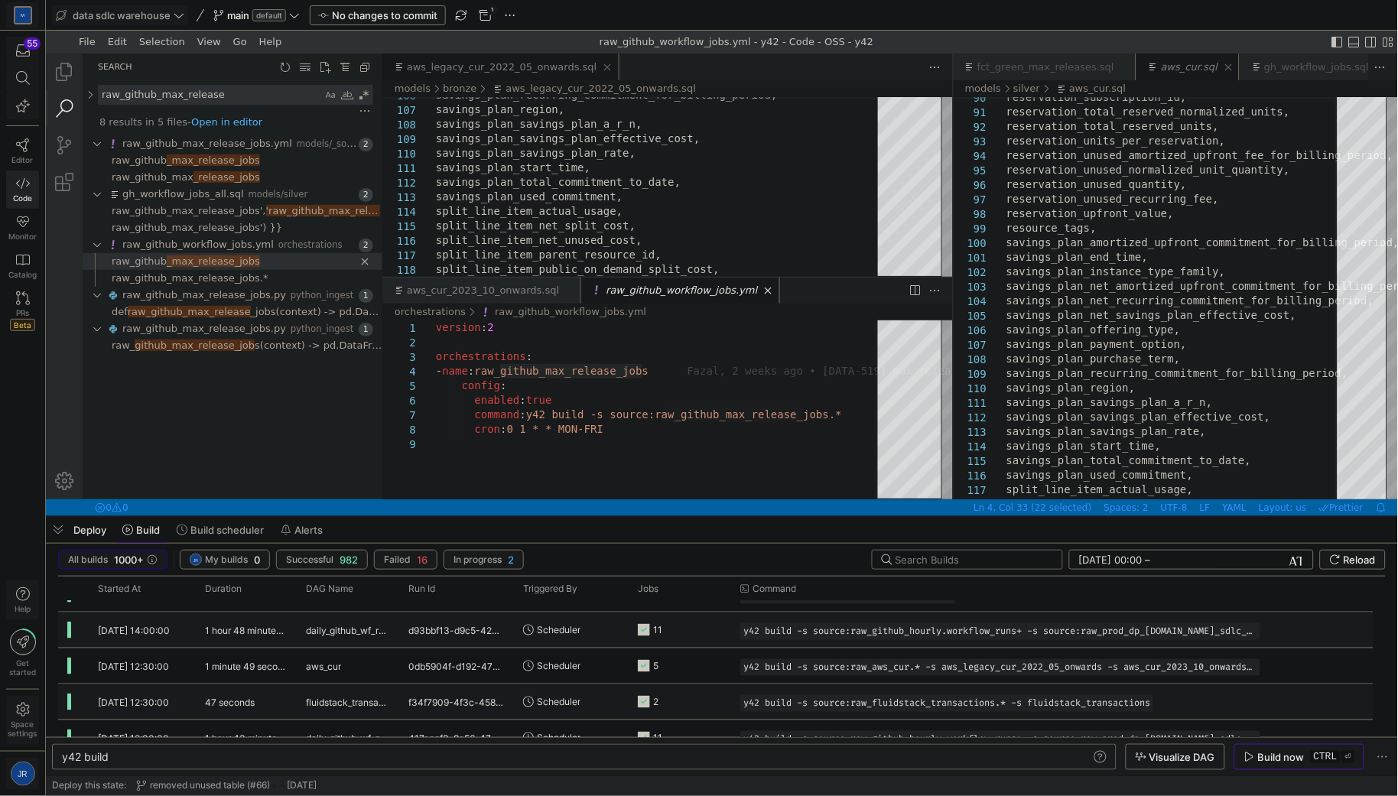
click at [965, 560] on input "text" at bounding box center [973, 560] width 154 height 12
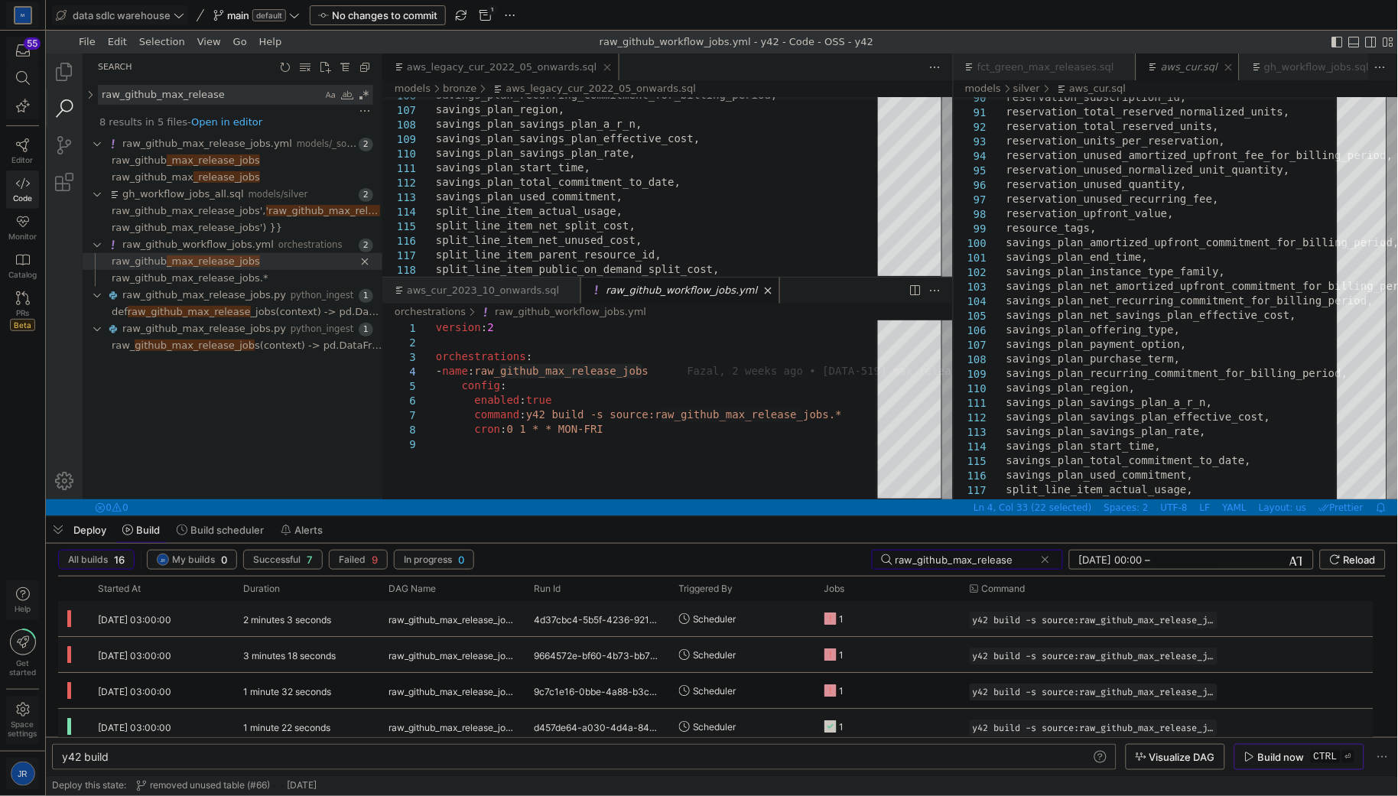
type input "raw_github_max_release"
click at [913, 620] on y42-job-status-cell-renderer "1" at bounding box center [886, 619] width 125 height 34
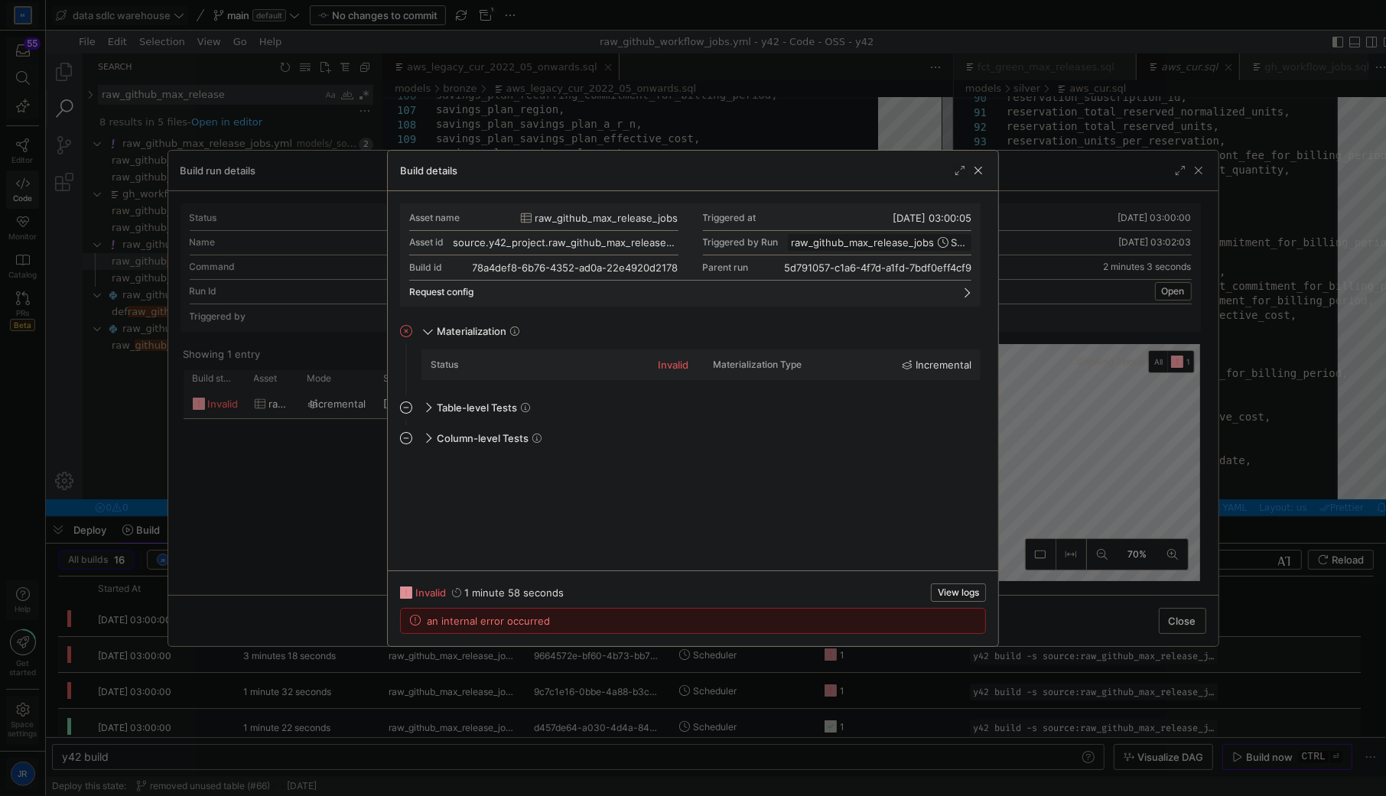
click at [956, 589] on span "View logs" at bounding box center [958, 592] width 41 height 11
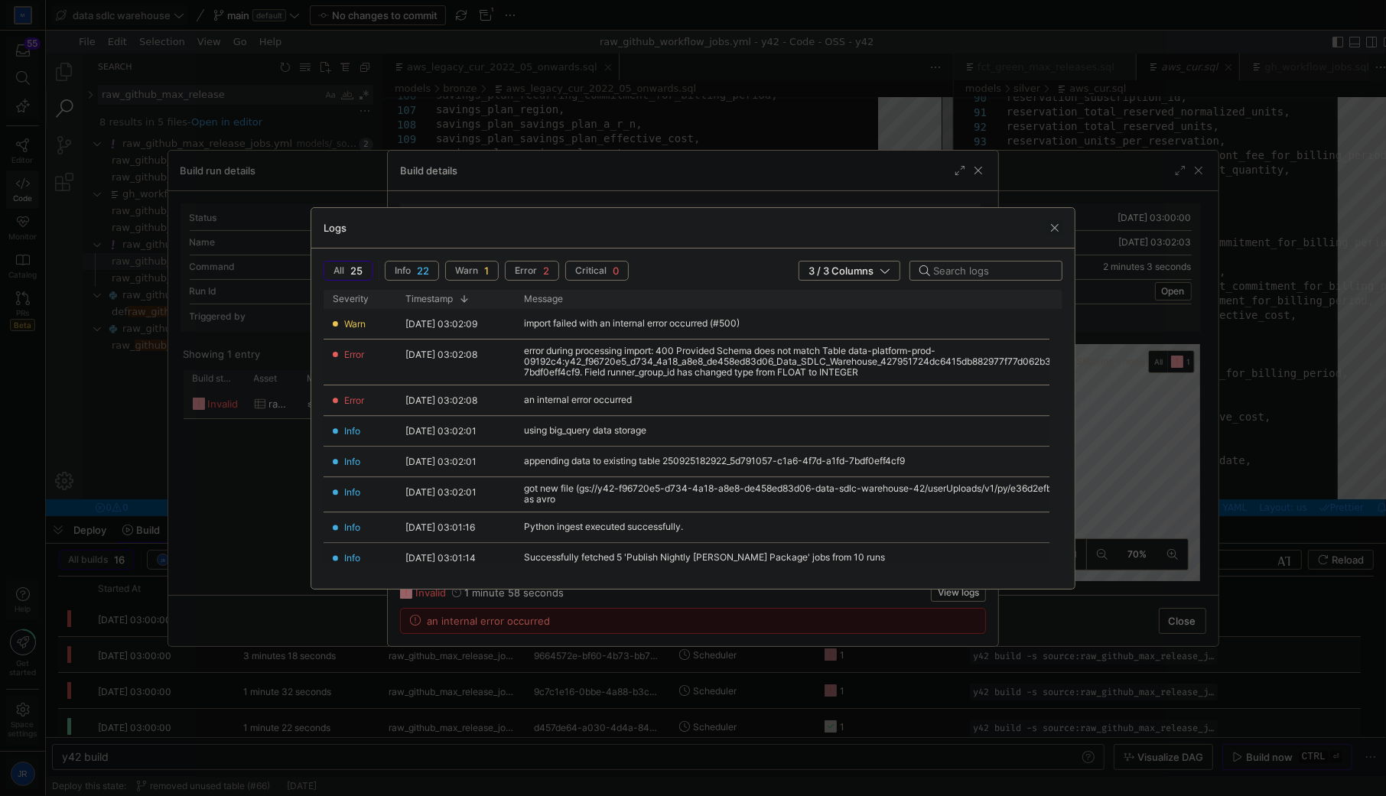
click at [1021, 650] on div at bounding box center [693, 398] width 1386 height 796
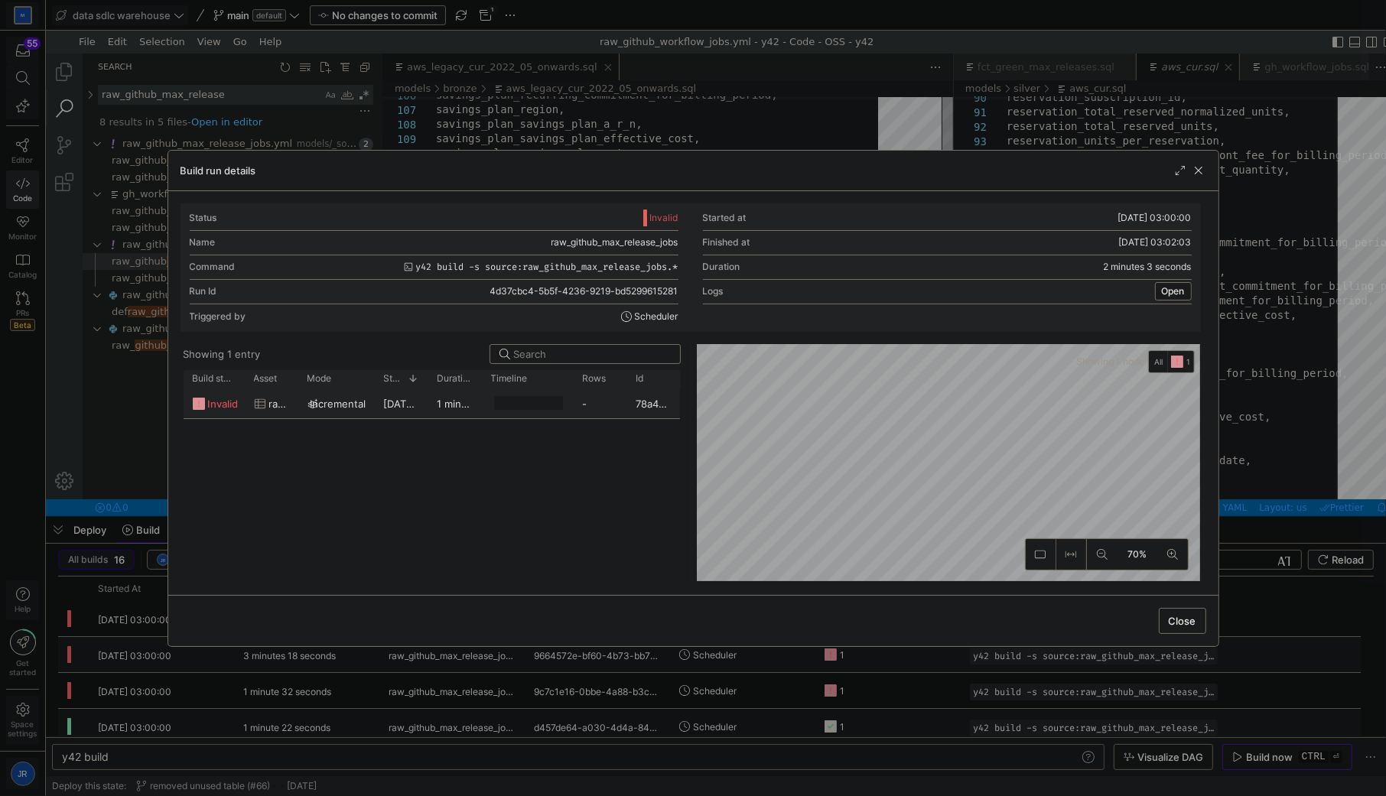
click at [971, 671] on div at bounding box center [693, 398] width 1386 height 796
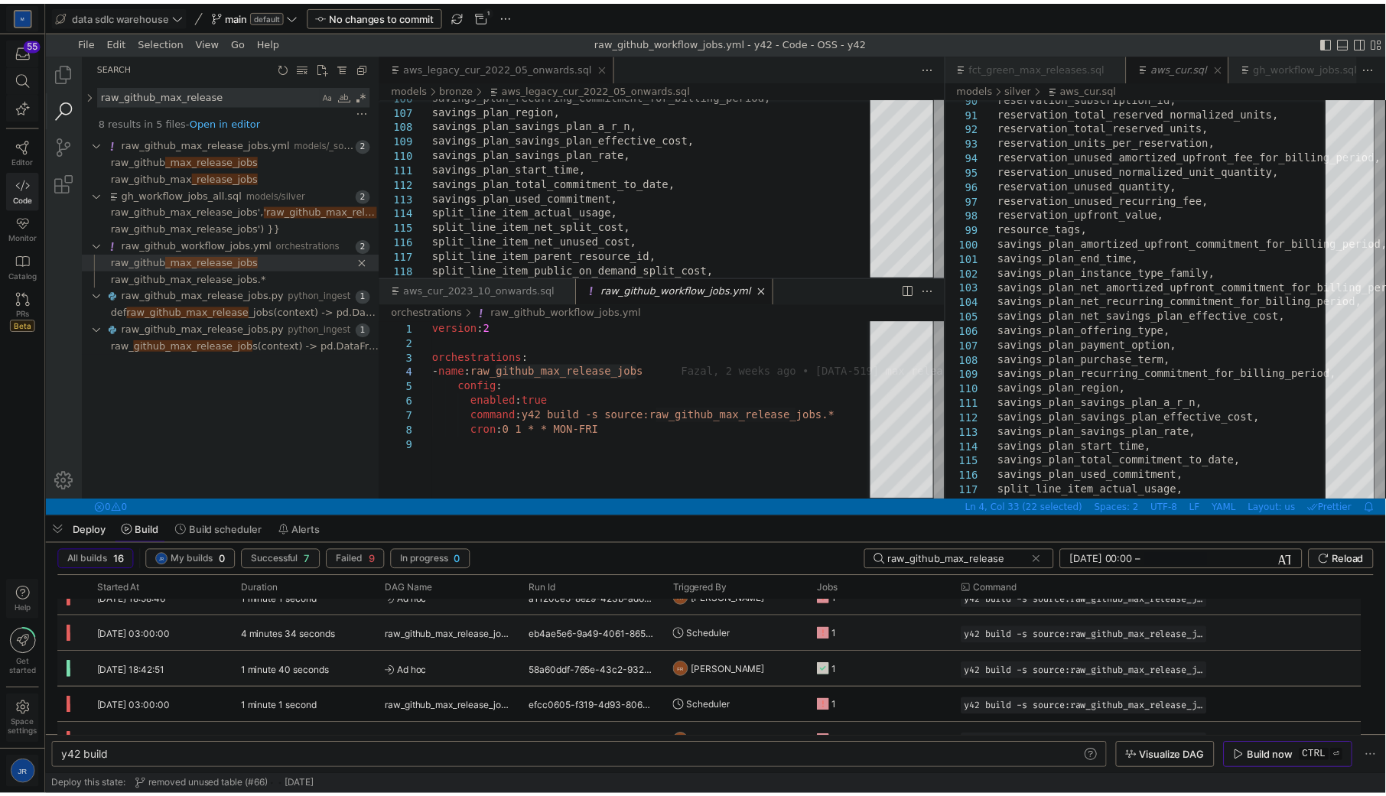
scroll to position [203, 0]
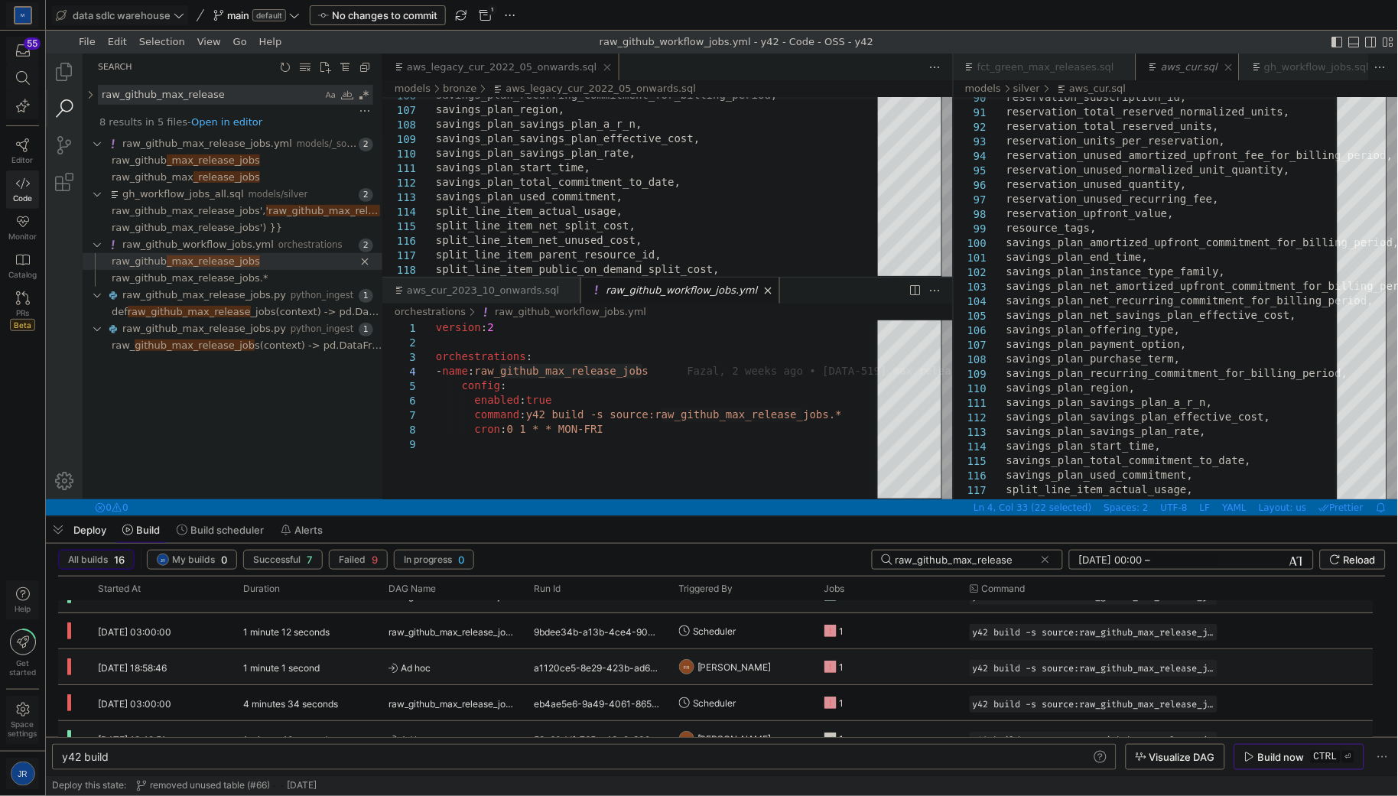
click at [887, 663] on y42-job-status-cell-renderer "1" at bounding box center [886, 667] width 125 height 34
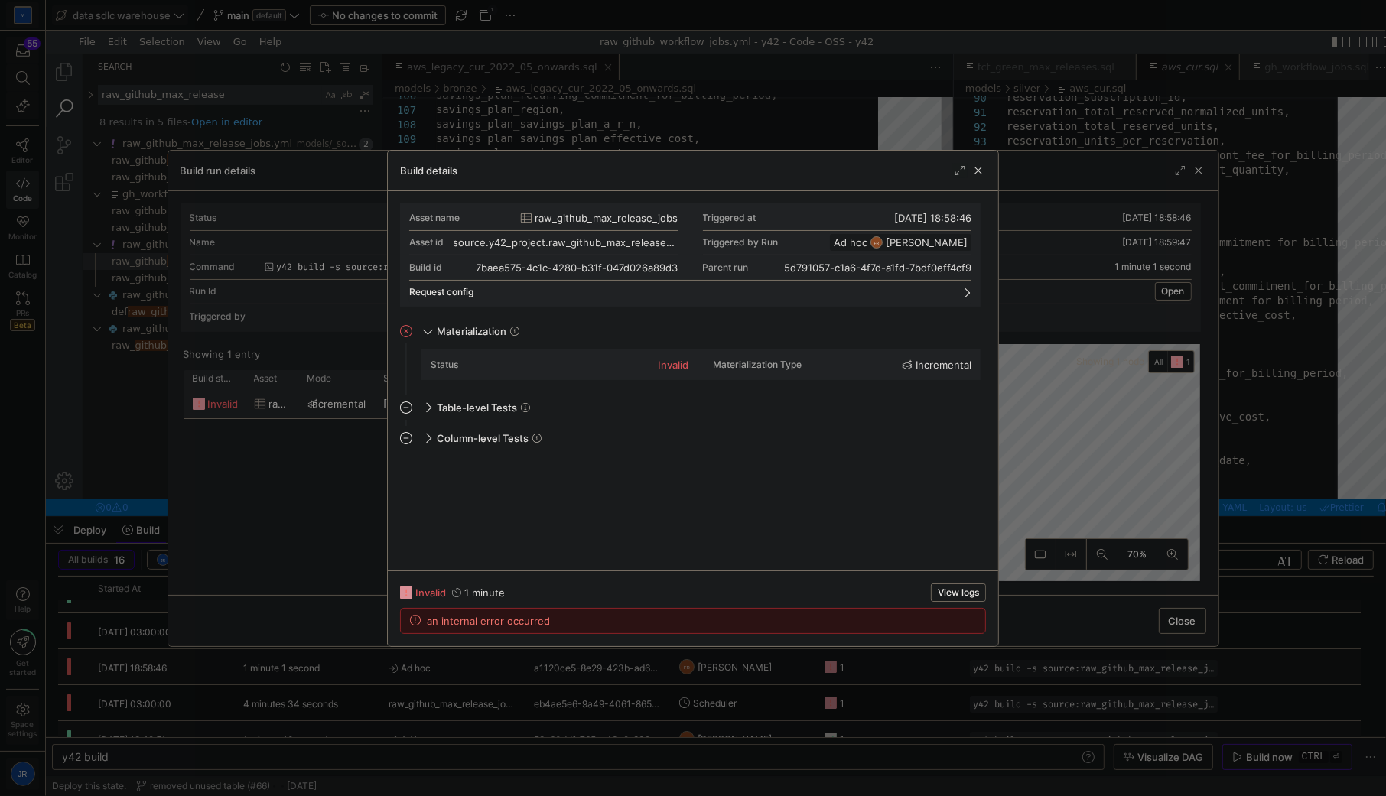
click at [949, 599] on span "button" at bounding box center [958, 592] width 54 height 17
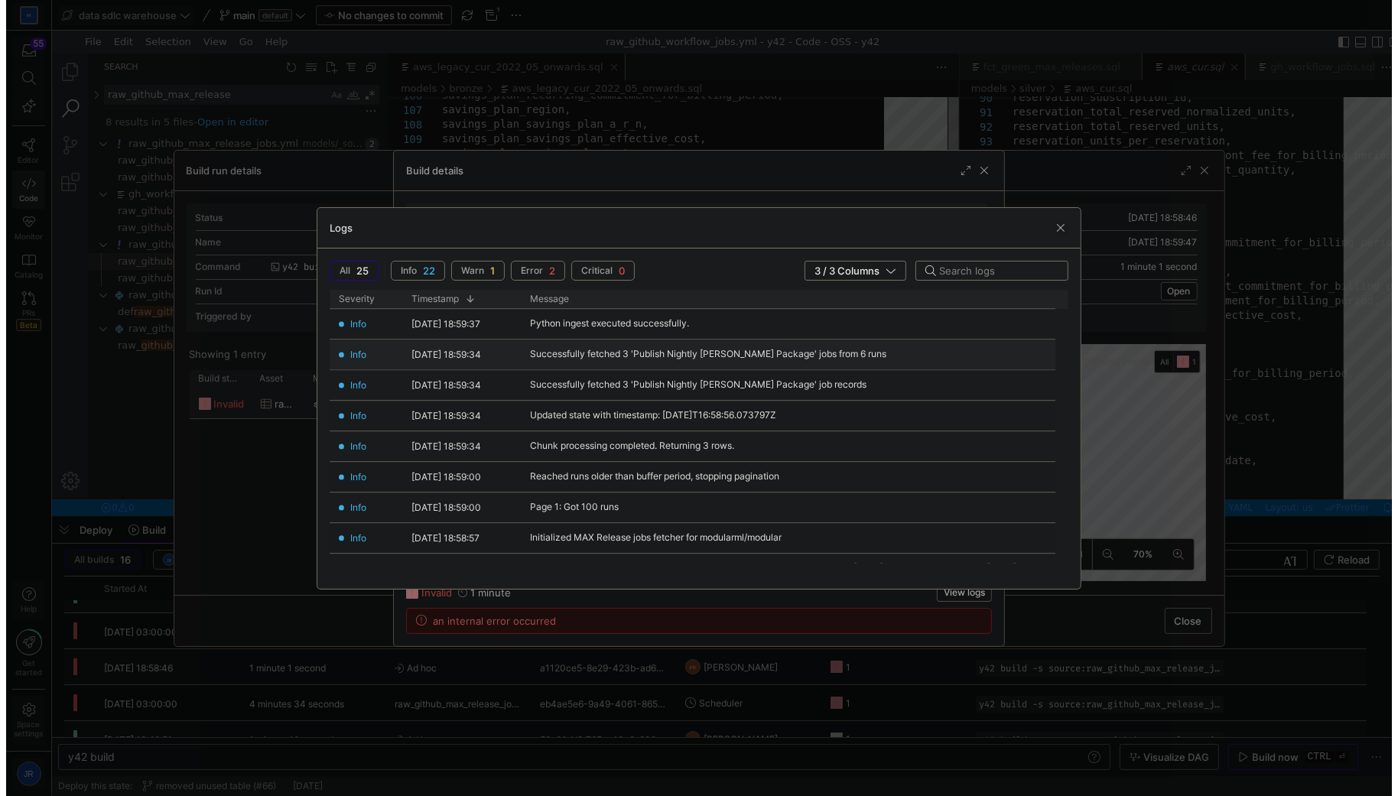
scroll to position [0, 0]
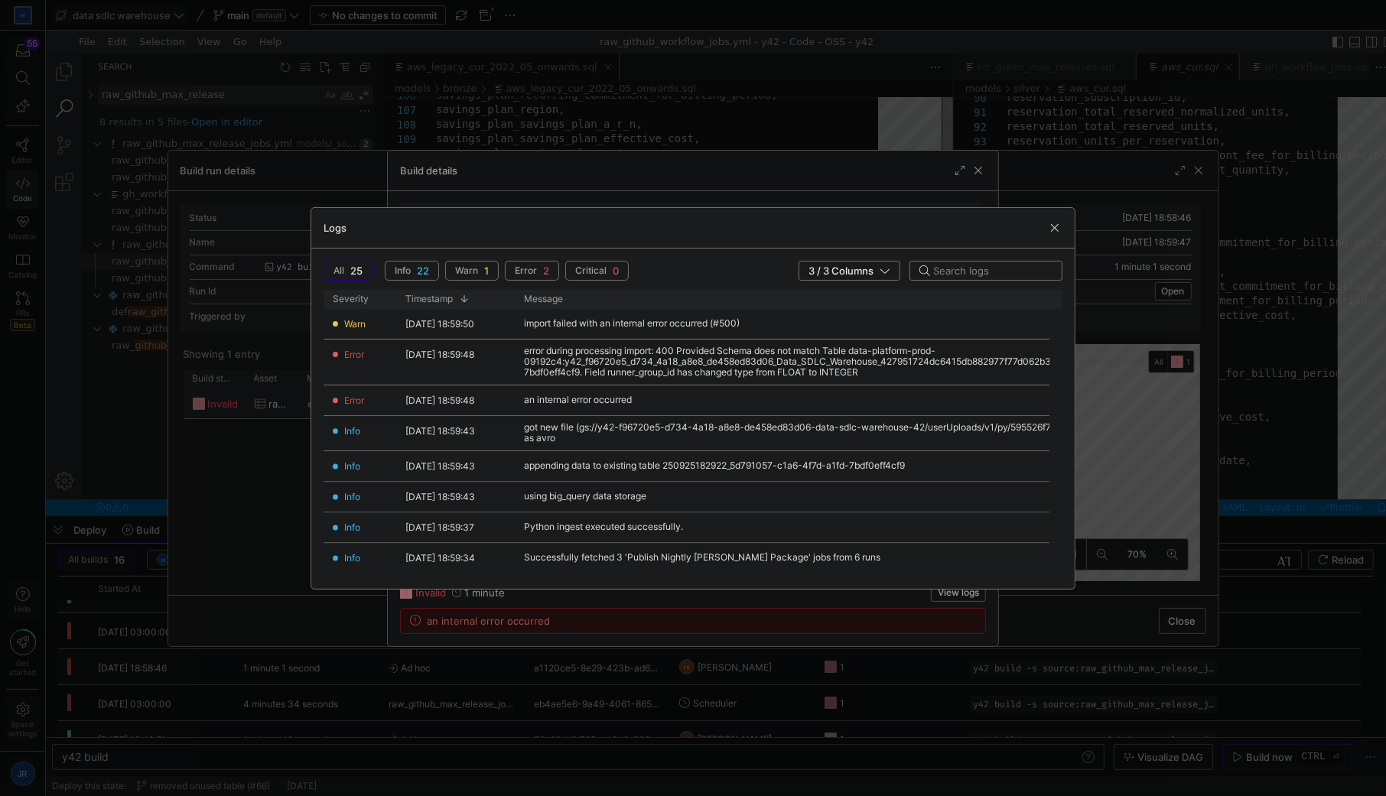
click at [824, 208] on div "Logs" at bounding box center [692, 228] width 763 height 41
click at [835, 185] on div at bounding box center [693, 398] width 1386 height 796
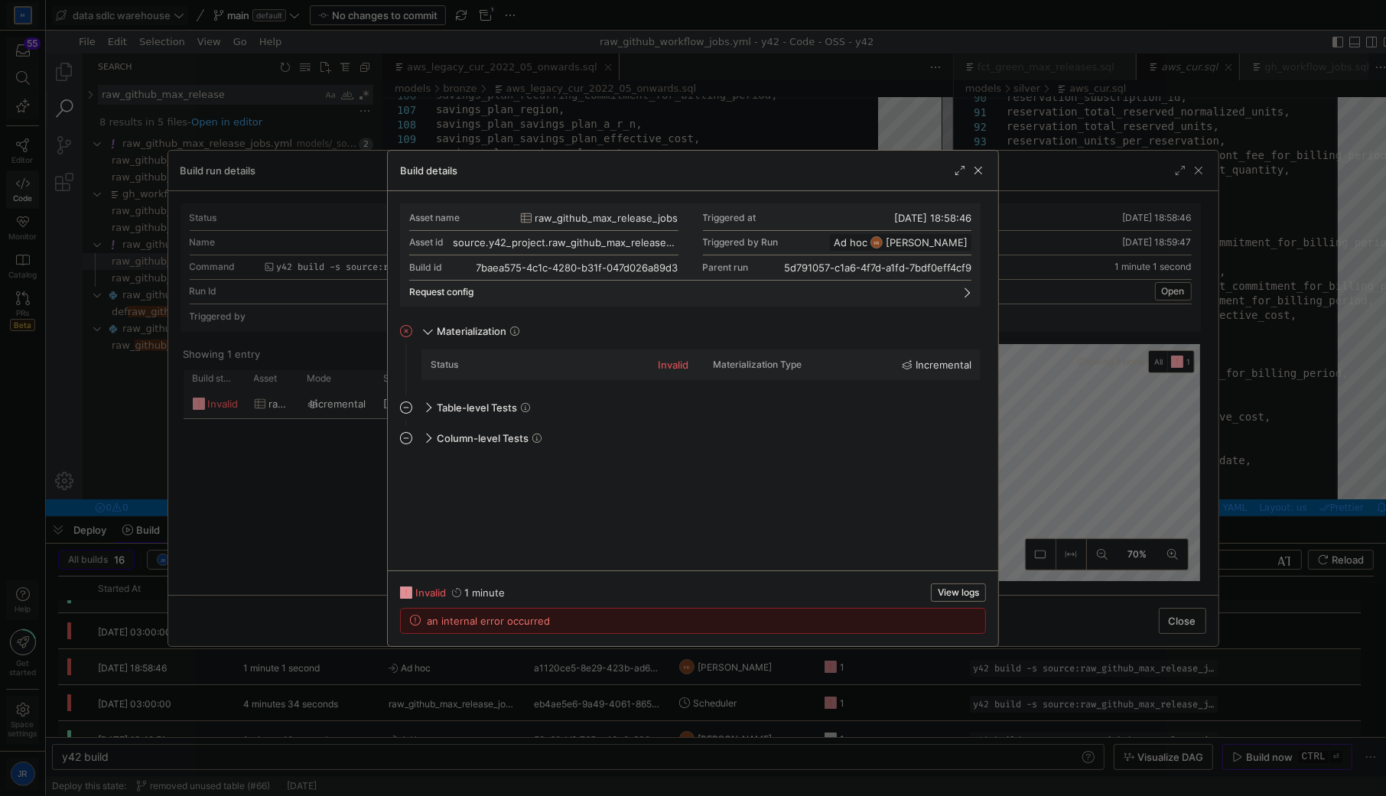
click at [1044, 445] on div at bounding box center [693, 398] width 1386 height 796
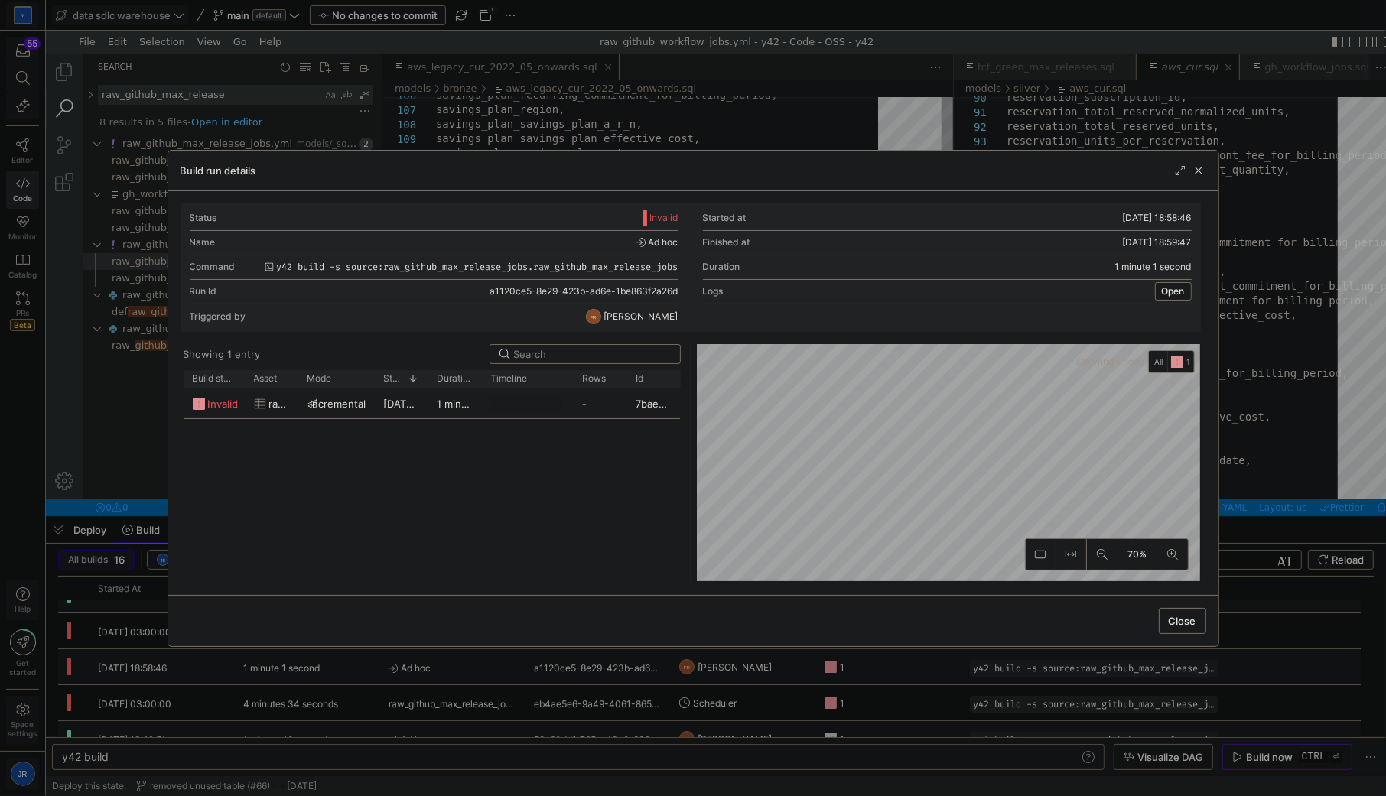
drag, startPoint x: 975, startPoint y: 728, endPoint x: 964, endPoint y: 715, distance: 16.8
click at [974, 727] on div at bounding box center [693, 398] width 1386 height 796
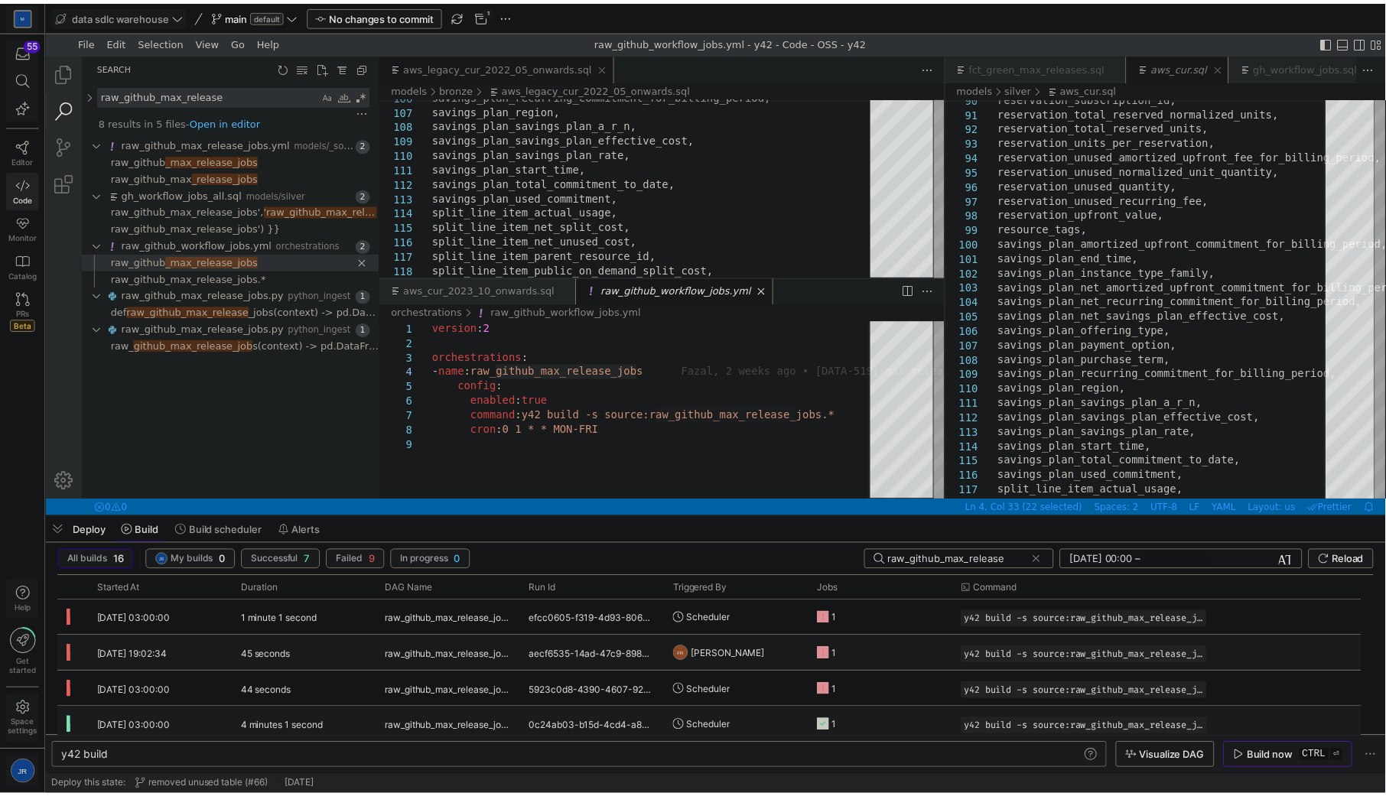
scroll to position [439, 0]
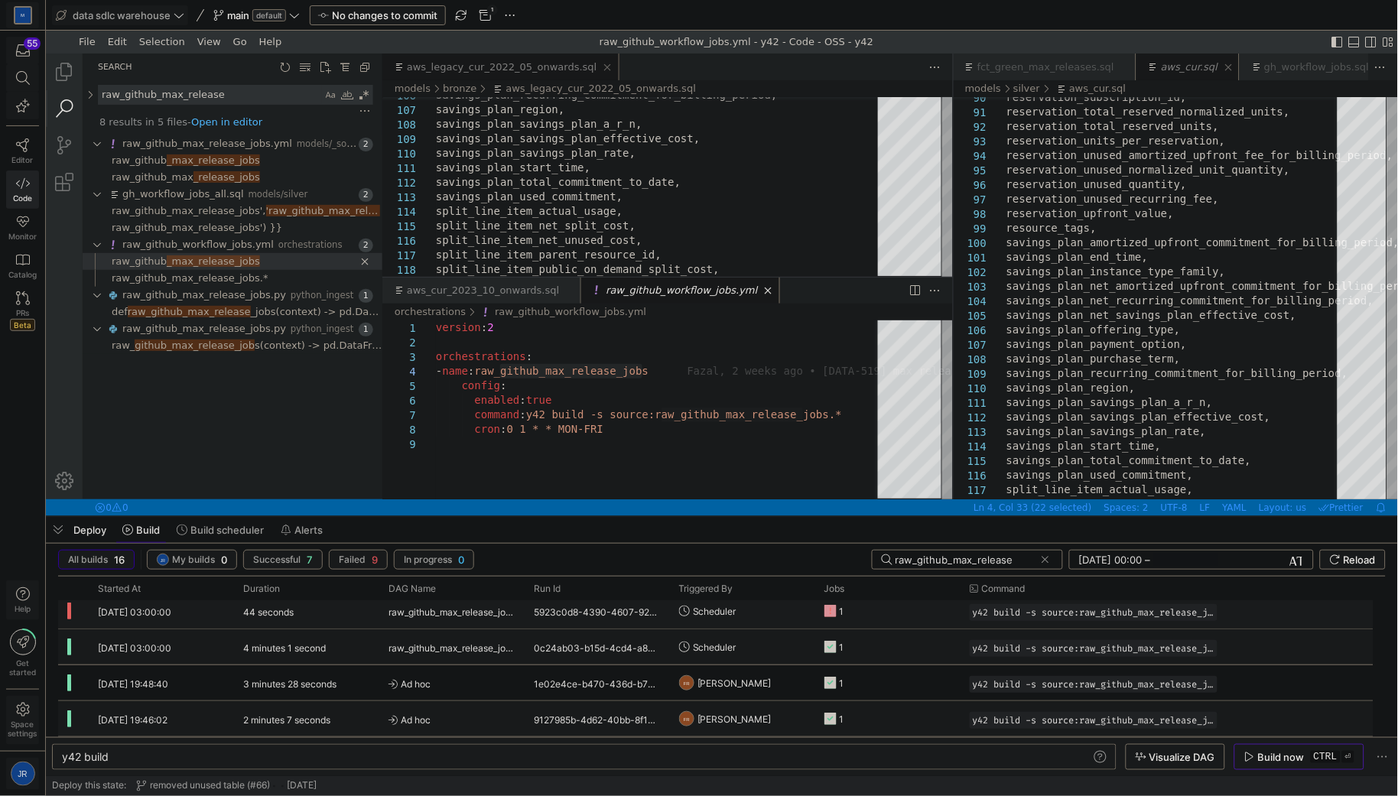
click at [883, 614] on y42-job-status-cell-renderer "1" at bounding box center [886, 611] width 125 height 34
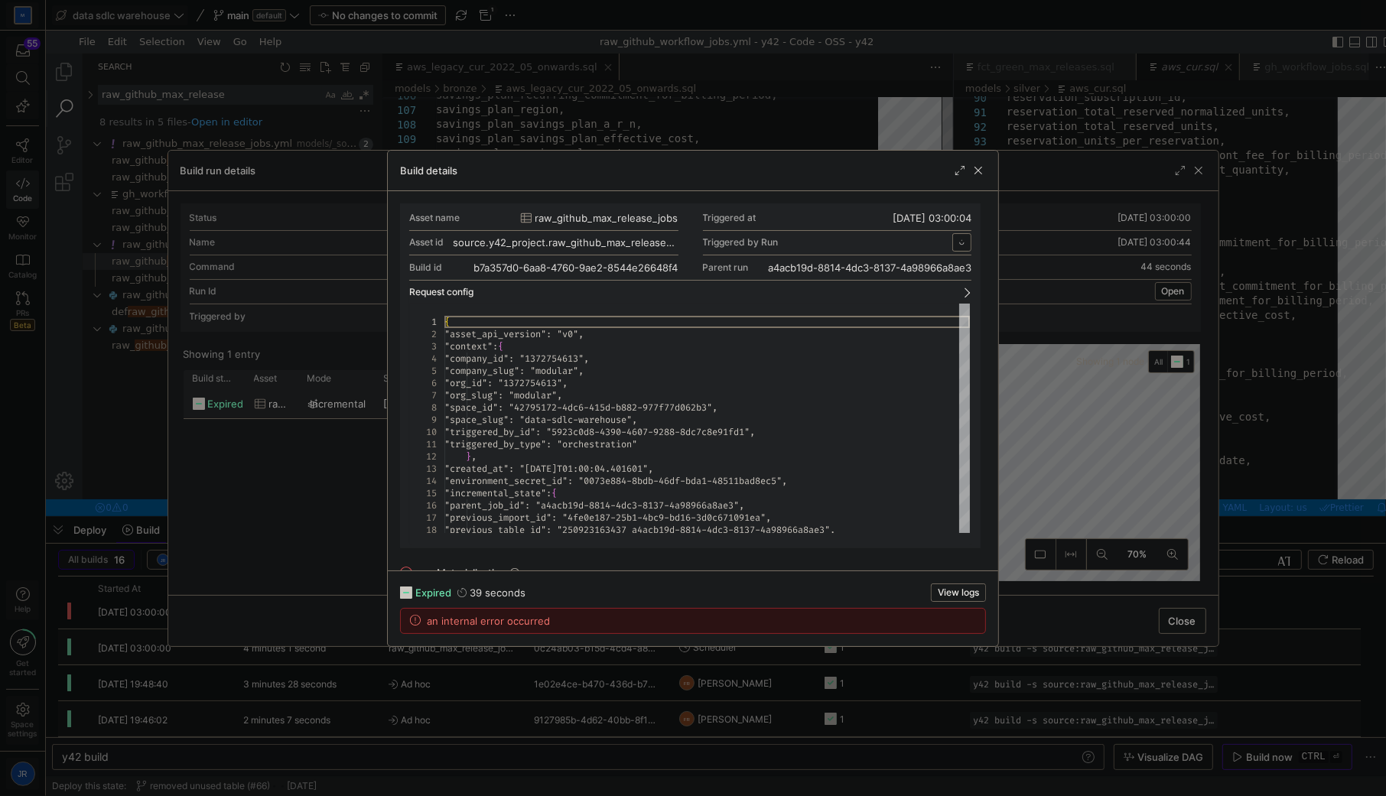
click at [958, 587] on span "View logs" at bounding box center [958, 592] width 41 height 11
